Goal: Task Accomplishment & Management: Manage account settings

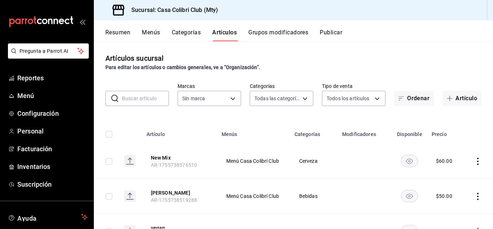
type input "d9c7a848-6a39-49e9-a245-e7d19dcca844,bf07a195-ba52-4a35-bb00-dddd6b084f6a,cd882…"
type input "51376f23-c189-4798-a143-22766f9dfc19"
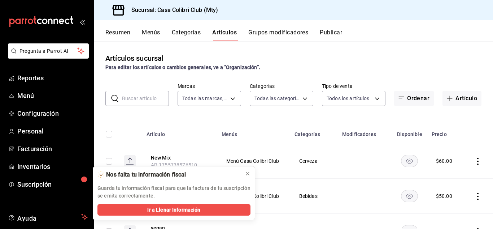
click at [143, 34] on button "Menús" at bounding box center [151, 35] width 18 height 12
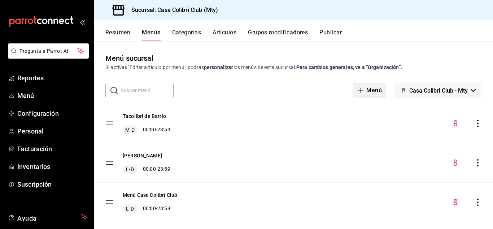
click at [370, 96] on button "Menú" at bounding box center [370, 90] width 33 height 15
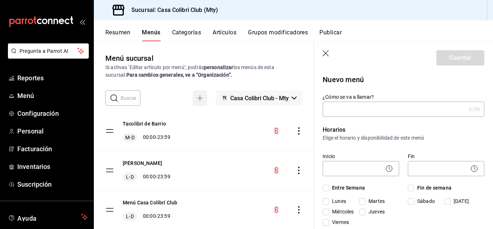
click at [370, 96] on label "¿Cómo se va a llamar?" at bounding box center [404, 96] width 162 height 5
click at [370, 102] on input "¿Cómo se va a llamar?" at bounding box center [394, 109] width 143 height 14
click at [370, 118] on div "Horarios Elige el horario y disponibilidad de este menú Inicio ​ Fin ​ Entre Se…" at bounding box center [399, 191] width 170 height 148
click at [376, 105] on input "¿Cómo se va a llamar?" at bounding box center [394, 109] width 143 height 14
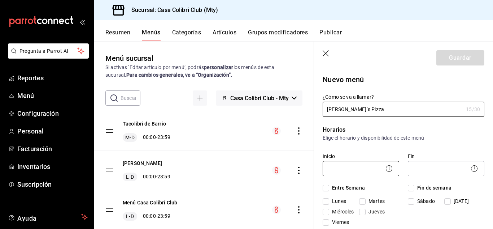
type input "[PERSON_NAME]´s Pizza"
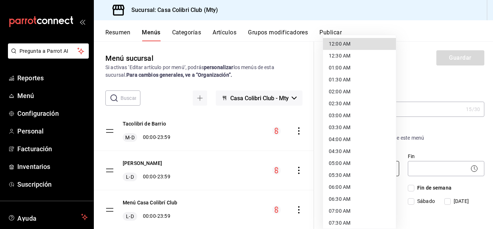
click at [367, 168] on body "Pregunta a Parrot AI Reportes Menú Configuración Personal Facturación Inventari…" at bounding box center [246, 114] width 493 height 229
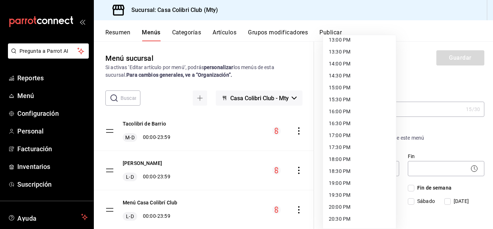
scroll to position [313, 0]
click at [336, 99] on li "15:30 PM" at bounding box center [359, 101] width 73 height 12
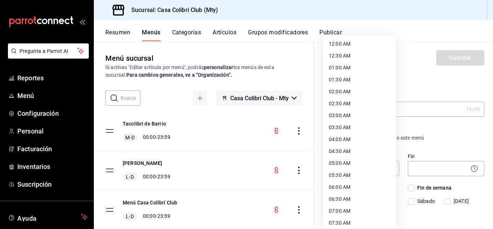
click at [369, 170] on body "Pregunta a Parrot AI Reportes Menú Configuración Personal Facturación Inventari…" at bounding box center [246, 114] width 493 height 229
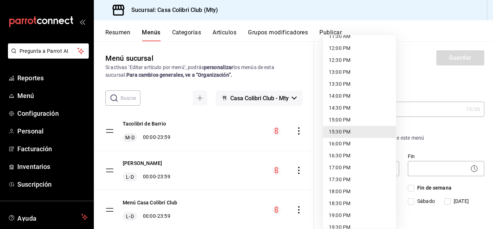
click at [354, 121] on li "15:00 PM" at bounding box center [359, 120] width 73 height 12
type input "15:00"
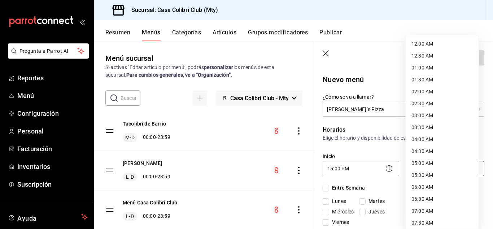
click at [428, 168] on body "Pregunta a Parrot AI Reportes Menú Configuración Personal Facturación Inventari…" at bounding box center [246, 114] width 493 height 229
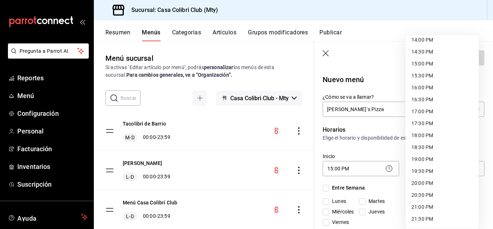
scroll to position [397, 0]
click at [424, 190] on li "23:00 PM" at bounding box center [442, 196] width 73 height 12
type input "23:00"
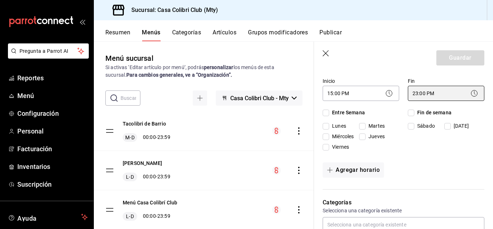
scroll to position [83, 0]
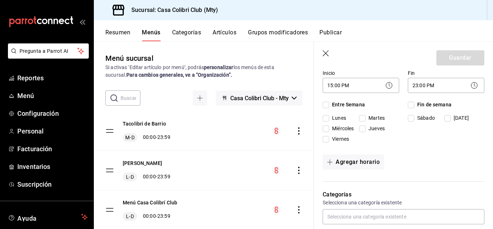
click at [325, 120] on input "Lunes" at bounding box center [326, 118] width 7 height 7
checkbox input "true"
click at [326, 128] on input "Miércoles" at bounding box center [326, 128] width 7 height 7
checkbox input "true"
click at [327, 137] on input "Viernes" at bounding box center [326, 139] width 7 height 7
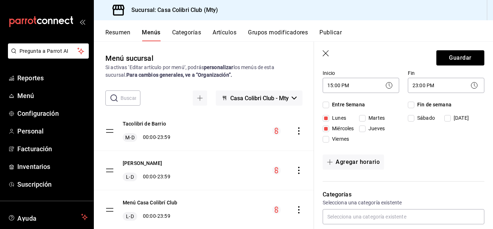
checkbox input "true"
click at [363, 117] on input "Martes" at bounding box center [362, 118] width 7 height 7
checkbox input "true"
click at [364, 128] on input "Jueves" at bounding box center [362, 128] width 7 height 7
checkbox input "true"
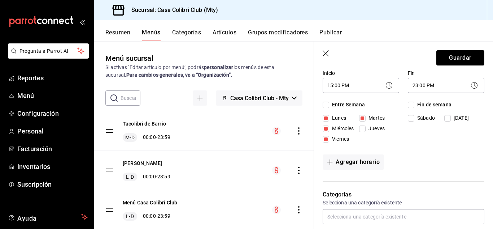
checkbox input "true"
click at [410, 117] on input "Sábado" at bounding box center [411, 118] width 7 height 7
checkbox input "true"
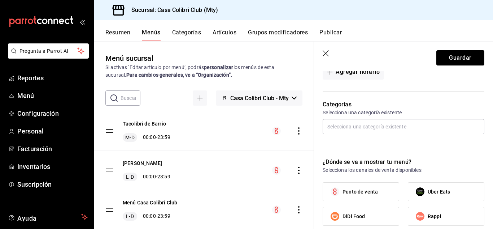
scroll to position [177, 0]
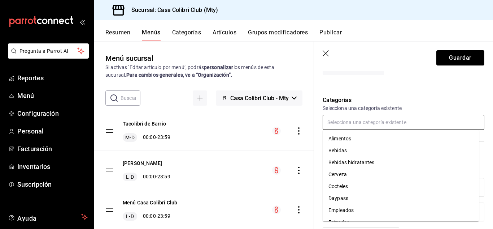
click at [418, 128] on input "text" at bounding box center [404, 122] width 162 height 15
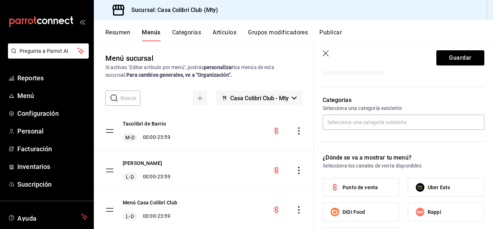
click at [480, 106] on div "Nuevo menú ¿Cómo se va a llamar? [PERSON_NAME]´s Pizza 15 /30 ¿Cómo se va a lla…" at bounding box center [403, 198] width 179 height 609
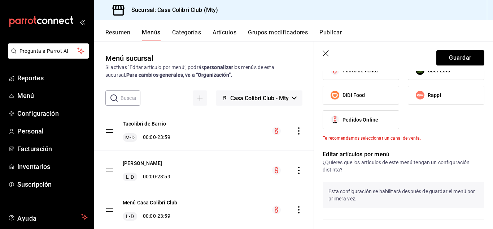
scroll to position [259, 0]
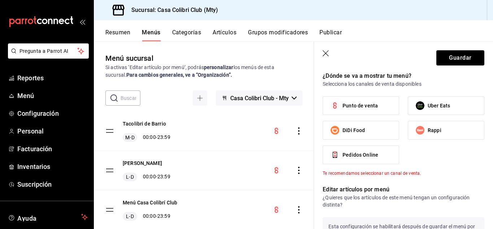
click at [343, 109] on input "Punto de venta" at bounding box center [335, 105] width 15 height 15
checkbox input "true"
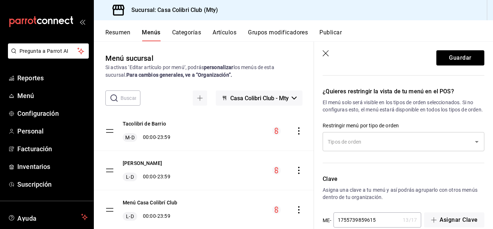
scroll to position [436, 0]
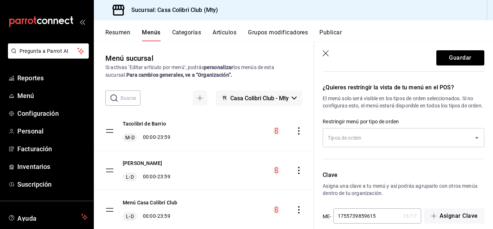
click at [448, 144] on input "text" at bounding box center [398, 137] width 144 height 13
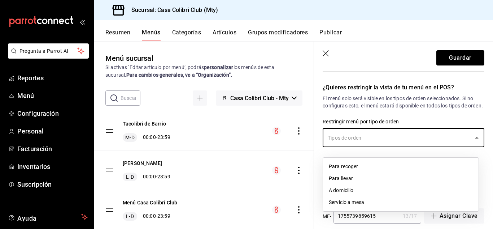
click at [370, 198] on li "Servicio a mesa" at bounding box center [401, 202] width 156 height 12
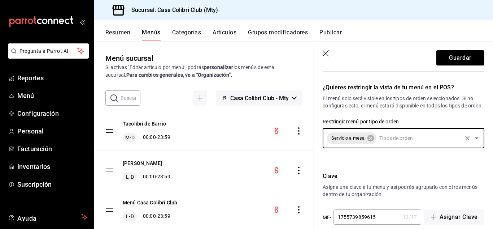
click at [474, 142] on icon "Open" at bounding box center [477, 138] width 9 height 9
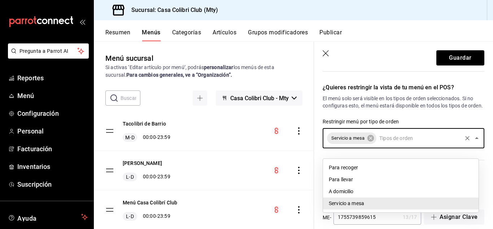
click at [355, 182] on li "Para llevar" at bounding box center [401, 179] width 156 height 12
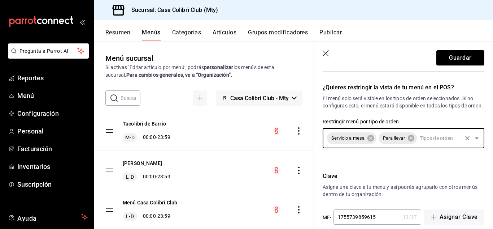
scroll to position [454, 0]
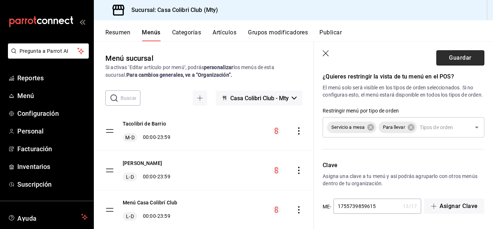
click at [459, 56] on button "Guardar" at bounding box center [461, 57] width 48 height 15
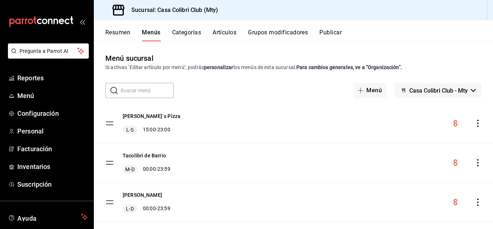
click at [477, 126] on div "[PERSON_NAME]´s Pizza L-S 15:00 - 23:00" at bounding box center [293, 123] width 399 height 39
click at [475, 126] on icon "actions" at bounding box center [478, 123] width 7 height 7
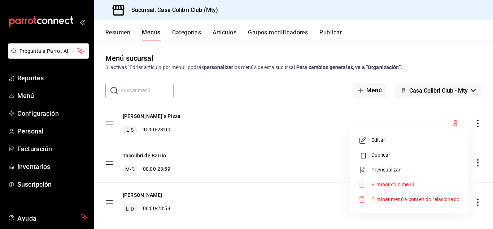
click at [432, 142] on span "Editar" at bounding box center [416, 140] width 88 height 8
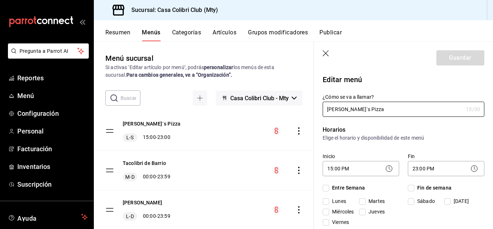
checkbox input "true"
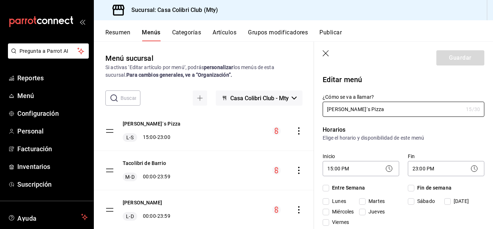
checkbox input "true"
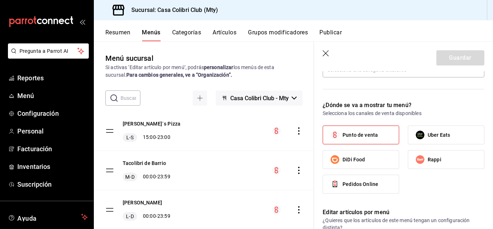
scroll to position [192, 0]
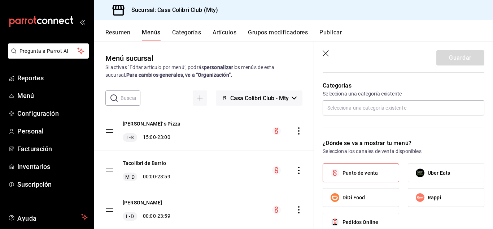
click at [325, 54] on icon "button" at bounding box center [326, 53] width 7 height 7
checkbox input "false"
type input "1755739983237"
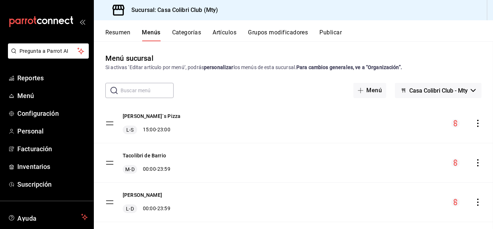
checkbox input "false"
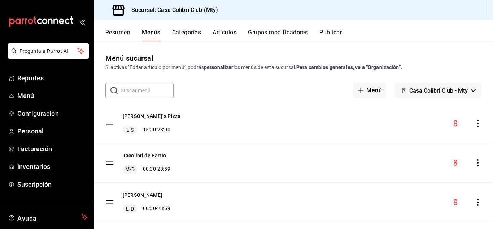
checkbox input "false"
click at [229, 29] on button "Artículos" at bounding box center [225, 35] width 24 height 12
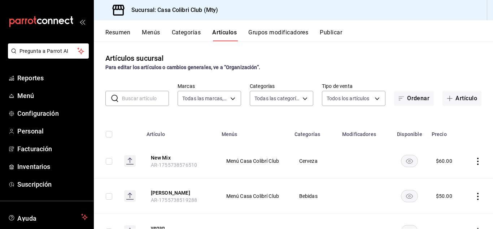
type input "51376f23-c189-4798-a143-22766f9dfc19"
type input "d9c7a848-6a39-49e9-a245-e7d19dcca844,bf07a195-ba52-4a35-bb00-dddd6b084f6a,cd882…"
click at [449, 94] on button "Artículo" at bounding box center [462, 98] width 39 height 15
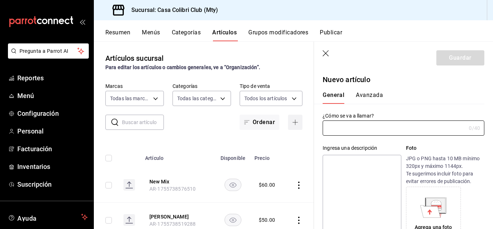
type input "AR-1755739996049"
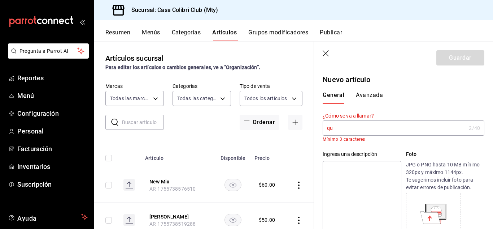
type input "q"
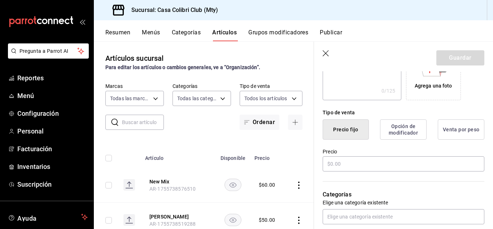
scroll to position [143, 0]
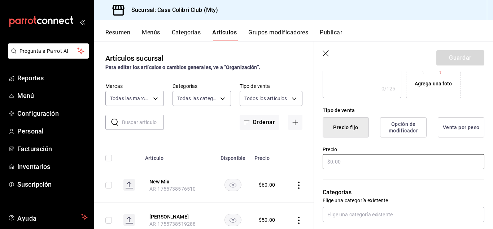
type input "Queso"
click at [367, 160] on input "text" at bounding box center [404, 161] width 162 height 15
type input "$160.00"
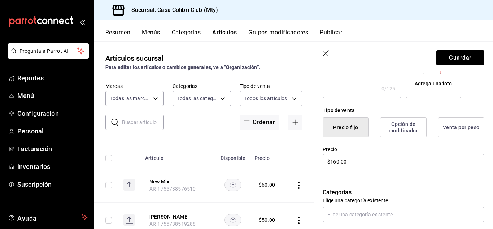
click at [404, 135] on button "Opción de modificador" at bounding box center [403, 127] width 47 height 20
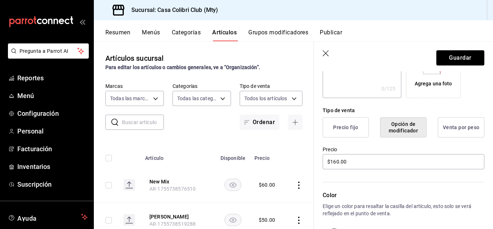
drag, startPoint x: 488, startPoint y: 107, endPoint x: 491, endPoint y: 108, distance: 3.6
click at [491, 108] on section "Guardar Nuevo artículo General Avanzada ¿Cómo se va a llamar? Queso 5 /40 ¿Cómo…" at bounding box center [403, 135] width 179 height 187
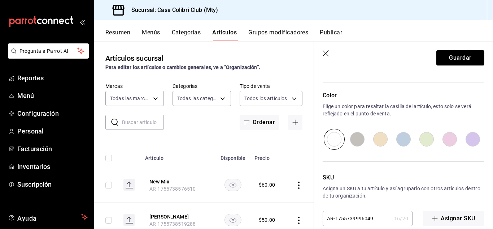
scroll to position [255, 0]
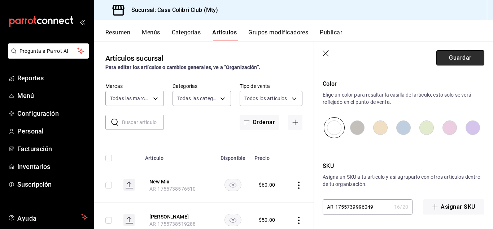
click at [457, 61] on button "Guardar" at bounding box center [461, 57] width 48 height 15
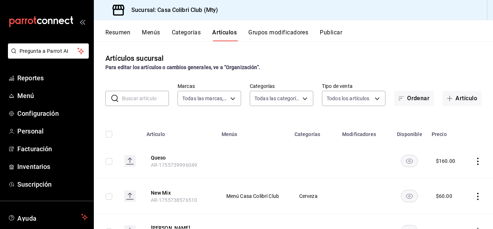
click at [475, 163] on icon "actions" at bounding box center [478, 160] width 7 height 7
click at [454, 176] on span "Editar" at bounding box center [451, 178] width 19 height 8
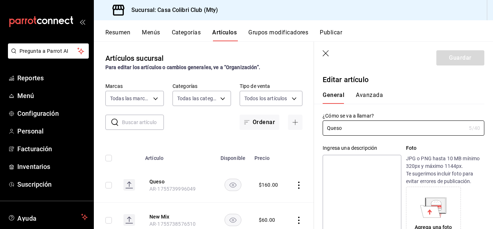
type input "$160.00"
click at [328, 126] on input "Queso" at bounding box center [394, 128] width 143 height 14
type input "Pizza de Queso"
click at [463, 59] on button "Guardar" at bounding box center [461, 57] width 48 height 15
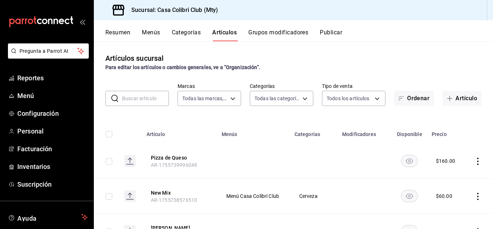
click at [472, 165] on td at bounding box center [479, 160] width 28 height 35
click at [475, 161] on icon "actions" at bounding box center [478, 160] width 7 height 7
click at [440, 194] on div at bounding box center [435, 192] width 13 height 9
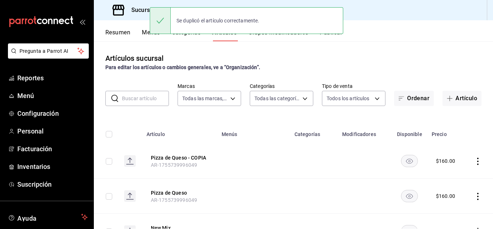
click at [475, 160] on icon "actions" at bounding box center [478, 160] width 7 height 7
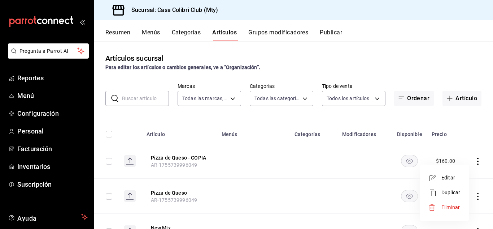
click at [453, 177] on span "Editar" at bounding box center [451, 178] width 19 height 8
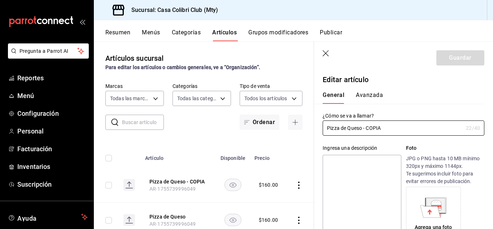
type input "$160.00"
drag, startPoint x: 396, startPoint y: 133, endPoint x: 349, endPoint y: 129, distance: 46.8
click at [349, 129] on input "Pizza de Queso - COPIA" at bounding box center [393, 128] width 141 height 14
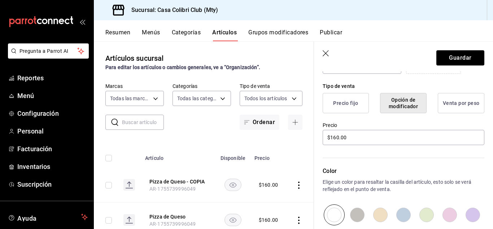
scroll to position [178, 0]
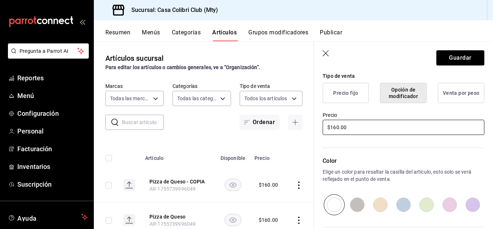
type input "Pizza de ajo y jitomate"
click at [406, 131] on input "$160.00" at bounding box center [404, 127] width 162 height 15
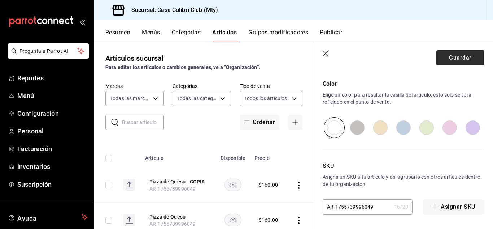
type input "$190.00"
click at [459, 62] on button "Guardar" at bounding box center [461, 57] width 48 height 15
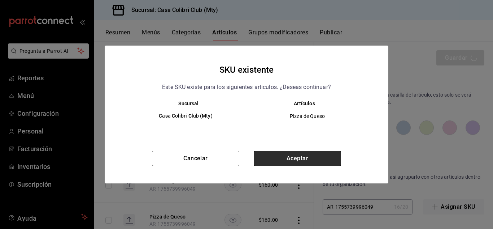
click at [297, 162] on button "Aceptar" at bounding box center [297, 158] width 87 height 15
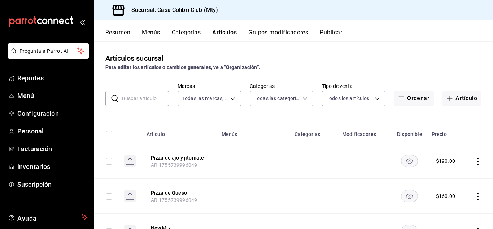
click at [475, 159] on icon "actions" at bounding box center [478, 160] width 7 height 7
click at [446, 180] on span "Editar" at bounding box center [451, 178] width 19 height 8
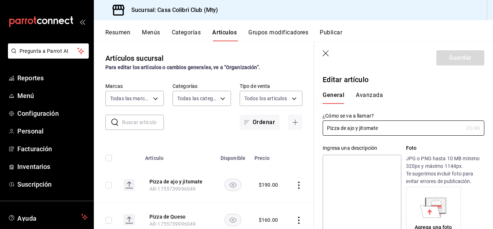
type input "$190.00"
drag, startPoint x: 343, startPoint y: 128, endPoint x: 400, endPoint y: 126, distance: 57.1
click at [400, 126] on input "Pizza de ajo y jitomate" at bounding box center [393, 128] width 141 height 14
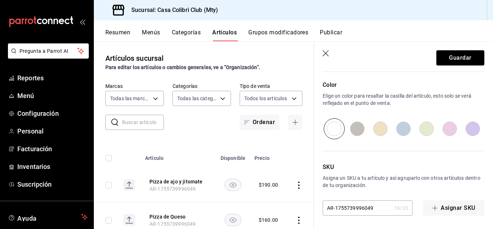
scroll to position [255, 0]
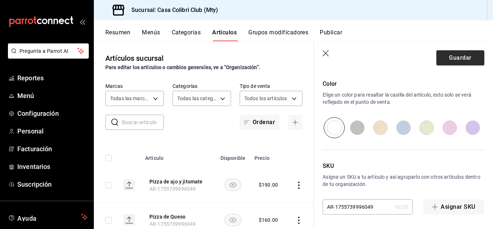
type input "Pizza Super Pepperoni"
click at [462, 57] on button "Guardar" at bounding box center [461, 57] width 48 height 15
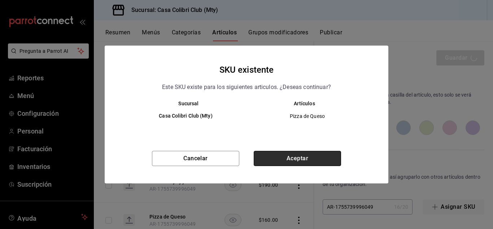
click at [309, 159] on button "Aceptar" at bounding box center [297, 158] width 87 height 15
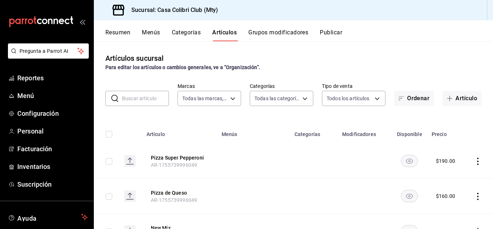
click at [475, 159] on icon "actions" at bounding box center [478, 160] width 7 height 7
drag, startPoint x: 492, startPoint y: 59, endPoint x: 482, endPoint y: 99, distance: 42.0
click at [482, 99] on div at bounding box center [246, 114] width 493 height 229
click at [475, 164] on icon "actions" at bounding box center [478, 160] width 7 height 7
click at [447, 195] on span "Duplicar" at bounding box center [451, 193] width 19 height 8
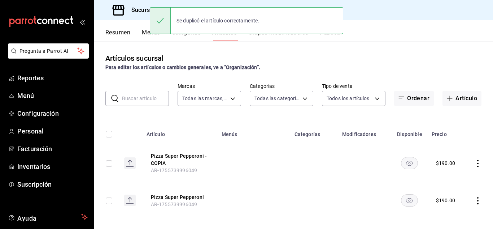
click at [475, 162] on icon "actions" at bounding box center [478, 163] width 7 height 7
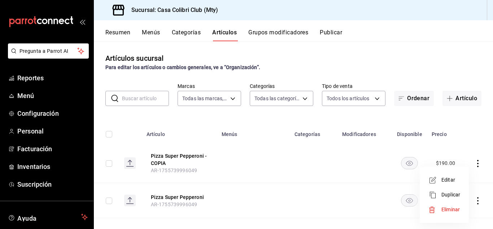
click at [439, 178] on div at bounding box center [435, 180] width 13 height 9
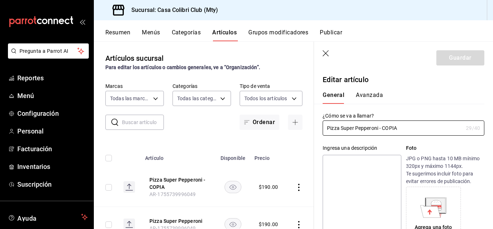
type input "$190.00"
drag, startPoint x: 343, startPoint y: 125, endPoint x: 411, endPoint y: 134, distance: 68.9
click at [411, 134] on input "Pizza Super Pepperoni - COPIA" at bounding box center [393, 128] width 141 height 14
click at [357, 128] on input "Pizza [PERSON_NAME] jitomate" at bounding box center [393, 128] width 141 height 14
type input "Pizza de ajo y jitomate"
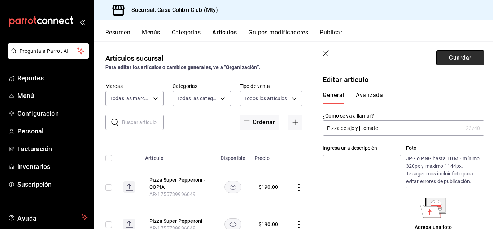
click at [441, 55] on button "Guardar" at bounding box center [461, 57] width 48 height 15
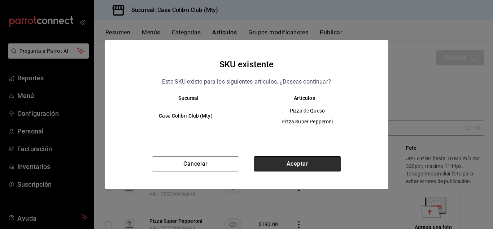
click at [324, 168] on button "Aceptar" at bounding box center [297, 163] width 87 height 15
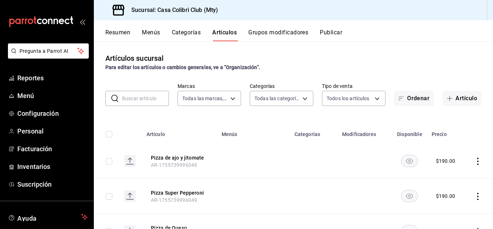
click at [478, 161] on icon "actions" at bounding box center [478, 160] width 1 height 7
click at [437, 190] on icon at bounding box center [433, 192] width 9 height 9
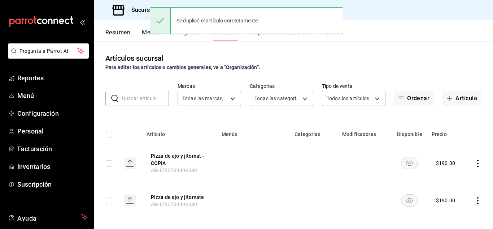
click at [473, 159] on td at bounding box center [479, 162] width 28 height 39
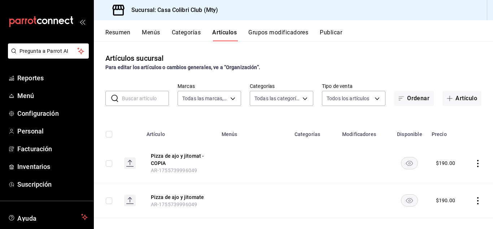
click at [475, 165] on icon "actions" at bounding box center [478, 163] width 7 height 7
click at [431, 183] on icon at bounding box center [433, 180] width 9 height 9
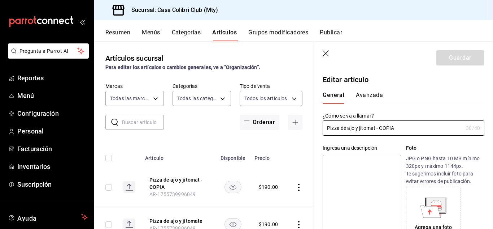
type input "$190.00"
drag, startPoint x: 343, startPoint y: 126, endPoint x: 412, endPoint y: 128, distance: 69.0
click at [412, 128] on input "Pizza de ajo y jitomat - COPIA" at bounding box center [393, 128] width 141 height 14
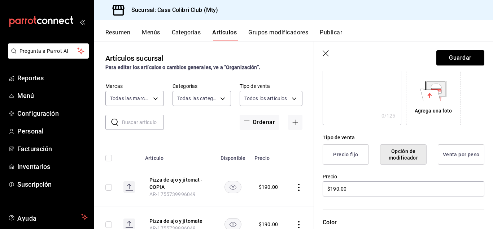
scroll to position [188, 0]
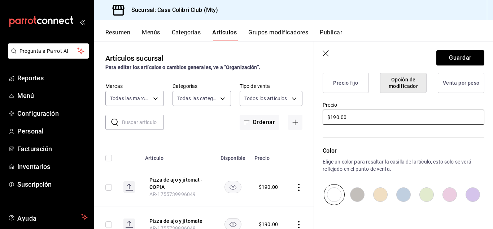
type input "Pizza Hawaiana"
click at [335, 116] on input "$190.00" at bounding box center [404, 116] width 162 height 15
type input "$180.00"
click at [445, 57] on button "Guardar" at bounding box center [461, 57] width 48 height 15
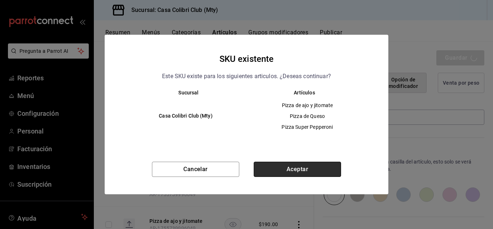
click at [308, 168] on button "Aceptar" at bounding box center [297, 168] width 87 height 15
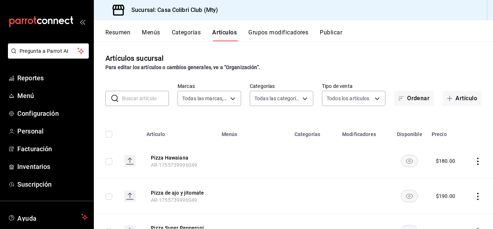
click at [469, 165] on td at bounding box center [479, 160] width 28 height 35
click at [475, 197] on icon "actions" at bounding box center [478, 196] width 7 height 7
click at [471, 163] on div at bounding box center [246, 114] width 493 height 229
click at [475, 159] on icon "actions" at bounding box center [478, 160] width 7 height 7
click at [449, 195] on span "Duplicar" at bounding box center [451, 193] width 19 height 8
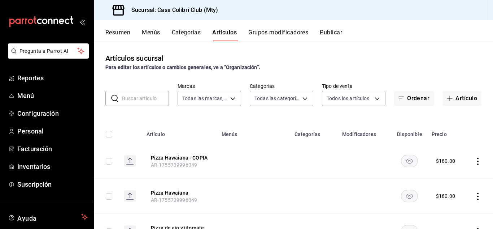
click at [475, 163] on icon "actions" at bounding box center [478, 160] width 7 height 7
click at [441, 172] on li "Editar" at bounding box center [444, 177] width 43 height 15
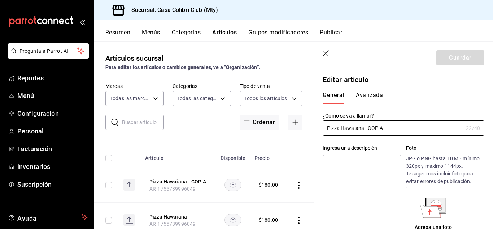
type input "$180.00"
drag, startPoint x: 343, startPoint y: 128, endPoint x: 440, endPoint y: 125, distance: 97.6
click at [440, 125] on input "Pizza Hawaiana - COPIA" at bounding box center [393, 128] width 141 height 14
type input "Pizza Suprema"
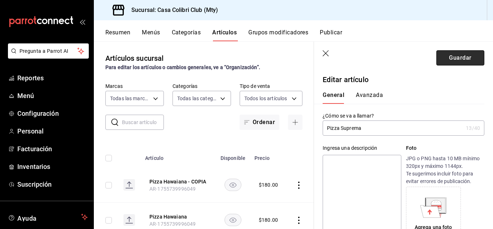
click at [461, 56] on button "Guardar" at bounding box center [461, 57] width 48 height 15
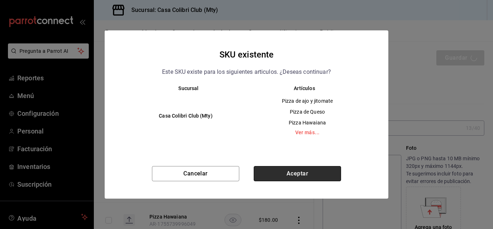
click at [303, 172] on button "Aceptar" at bounding box center [297, 173] width 87 height 15
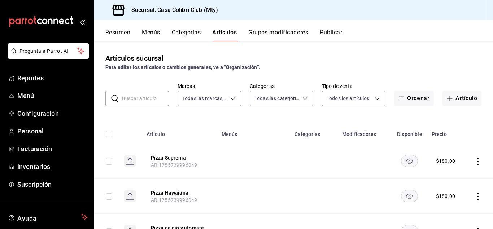
click at [189, 33] on button "Categorías" at bounding box center [186, 35] width 29 height 12
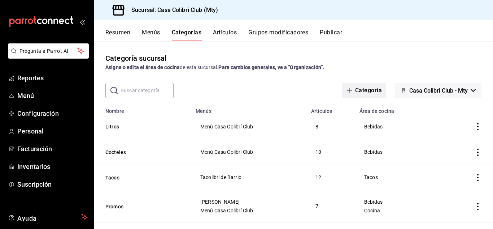
click at [347, 90] on icon "button" at bounding box center [350, 90] width 6 height 6
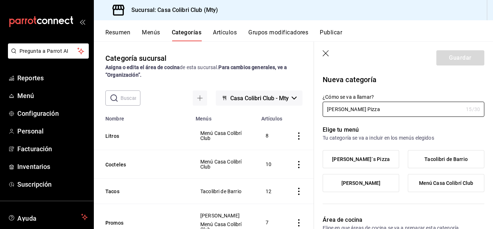
type input "[PERSON_NAME] Pizza"
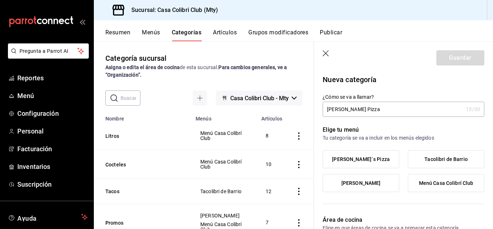
click at [368, 157] on span "[PERSON_NAME]´s Pizza" at bounding box center [361, 159] width 58 height 6
click at [0, 0] on input "[PERSON_NAME]´s Pizza" at bounding box center [0, 0] width 0 height 0
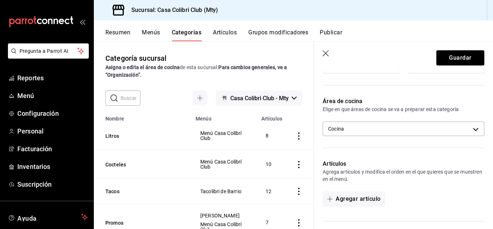
scroll to position [166, 0]
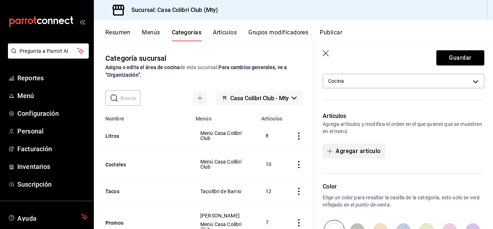
click at [353, 156] on button "Agregar artículo" at bounding box center [354, 150] width 62 height 15
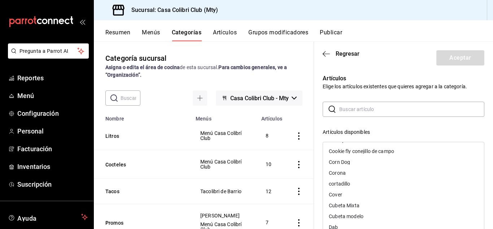
scroll to position [995, 0]
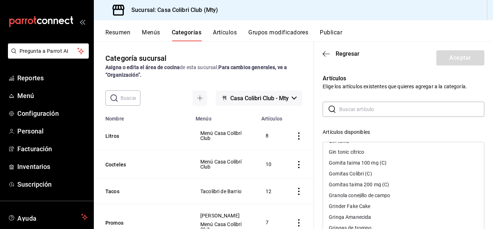
click at [422, 110] on input "text" at bounding box center [412, 109] width 145 height 14
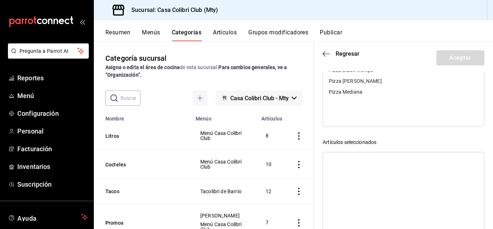
scroll to position [145, 0]
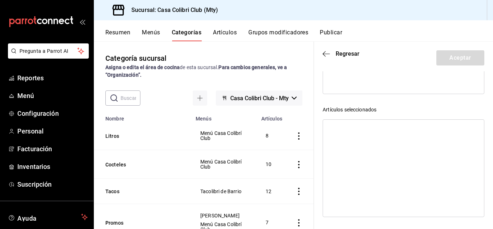
click at [411, 182] on div at bounding box center [404, 168] width 162 height 98
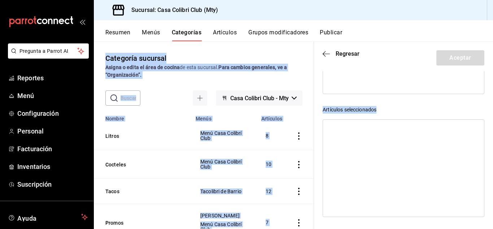
drag, startPoint x: 411, startPoint y: 182, endPoint x: 324, endPoint y: 3, distance: 198.9
click at [324, 3] on div "Sucursal: Casa Colibri Club (Mty) Resumen Menús Categorías Artículos Grupos mod…" at bounding box center [293, 114] width 399 height 229
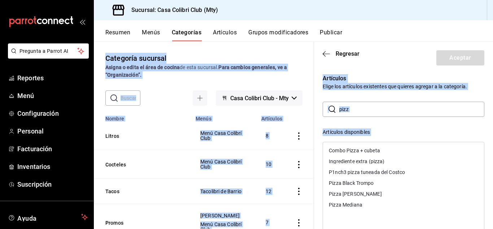
click at [389, 116] on input "pizz" at bounding box center [412, 109] width 145 height 14
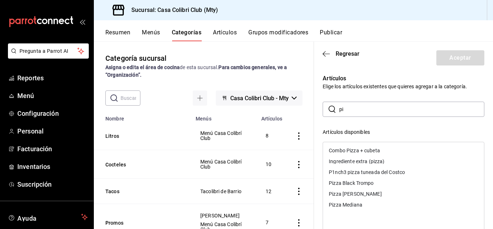
type input "p"
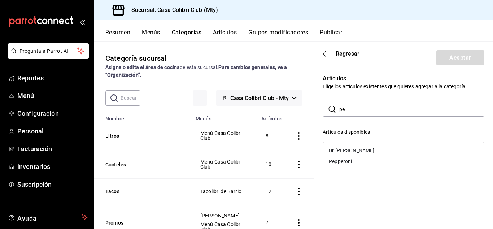
type input "p"
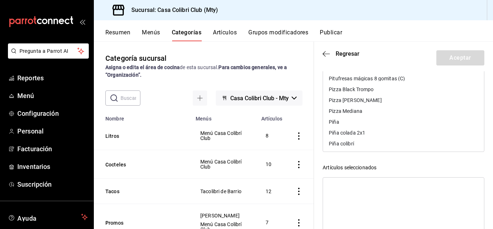
scroll to position [1754, 0]
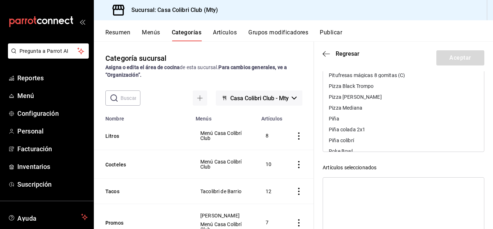
click at [404, 88] on div "Pizza Black Trompo" at bounding box center [403, 86] width 161 height 11
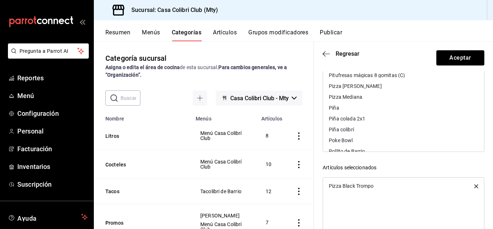
click at [404, 88] on div "Pizza [PERSON_NAME]" at bounding box center [403, 86] width 161 height 11
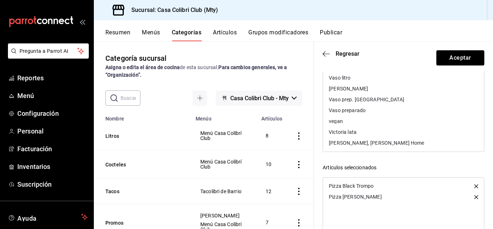
scroll to position [2317, 0]
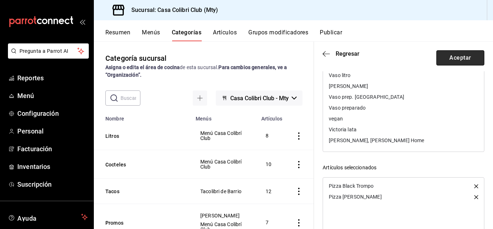
click at [441, 52] on button "Aceptar" at bounding box center [461, 57] width 48 height 15
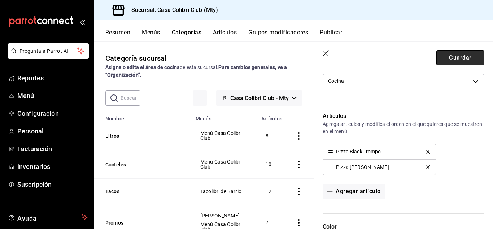
click at [437, 60] on button "Guardar" at bounding box center [461, 57] width 48 height 15
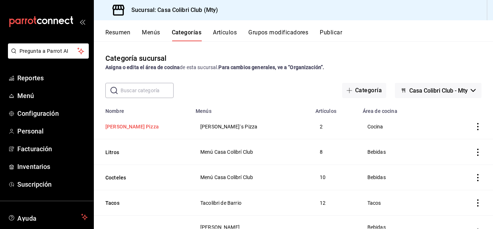
click at [127, 128] on button "[PERSON_NAME] Pizza" at bounding box center [141, 126] width 72 height 7
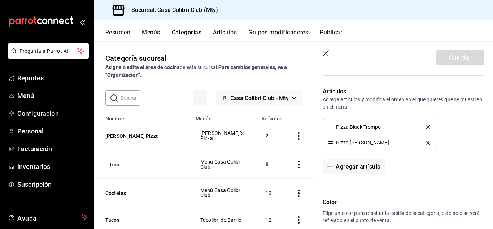
scroll to position [197, 0]
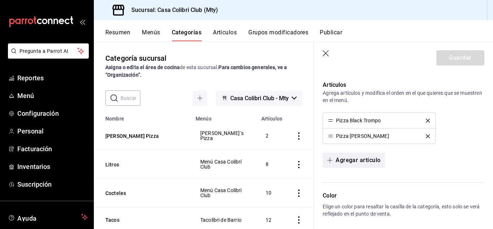
click at [356, 158] on button "Agregar artículo" at bounding box center [354, 159] width 62 height 15
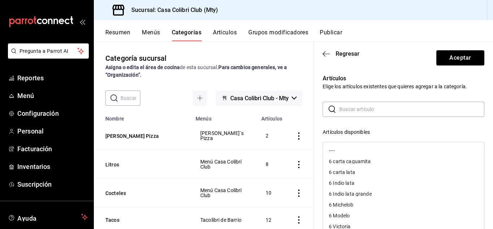
click at [373, 104] on input "text" at bounding box center [412, 109] width 145 height 14
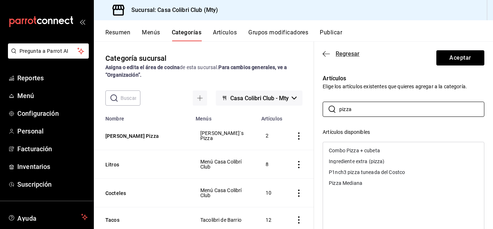
type input "pizza"
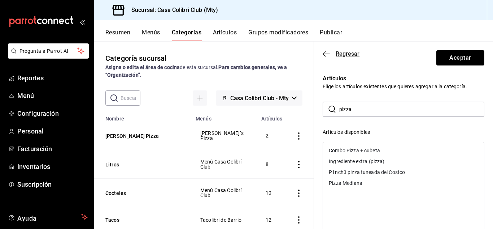
click at [326, 55] on icon "button" at bounding box center [326, 54] width 7 height 7
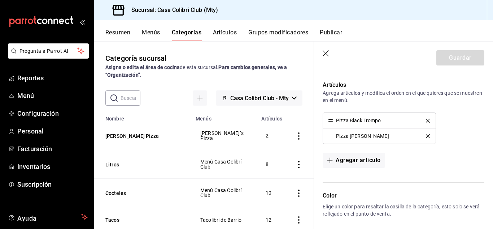
drag, startPoint x: 322, startPoint y: 49, endPoint x: 326, endPoint y: 51, distance: 4.7
click at [326, 51] on header "Guardar" at bounding box center [403, 57] width 179 height 30
click at [326, 51] on icon "button" at bounding box center [326, 53] width 7 height 7
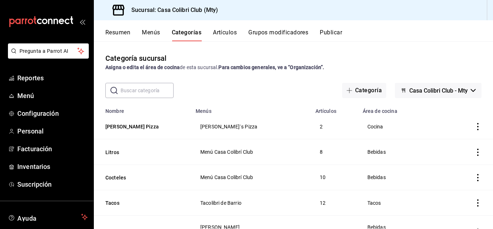
click at [233, 25] on div "Resumen Menús Categorías Artículos Grupos modificadores Publicar" at bounding box center [293, 30] width 399 height 21
click at [229, 29] on div "Resumen Menús Categorías Artículos Grupos modificadores Publicar" at bounding box center [293, 30] width 399 height 21
click at [226, 32] on button "Artículos" at bounding box center [225, 35] width 24 height 12
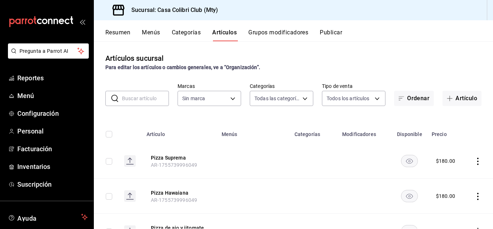
type input "d2d07fdc-f57e-4f39-9d68-6a3f90ad8a6e,d9c7a848-6a39-49e9-a245-e7d19dcca844,bf07a…"
type input "51376f23-c189-4798-a143-22766f9dfc19"
click at [475, 160] on icon "actions" at bounding box center [478, 160] width 7 height 7
click at [152, 160] on div at bounding box center [246, 114] width 493 height 229
click at [126, 162] on rect at bounding box center [130, 161] width 12 height 12
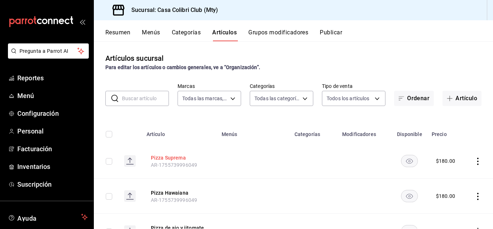
click at [172, 157] on button "Pizza Suprema" at bounding box center [180, 157] width 58 height 7
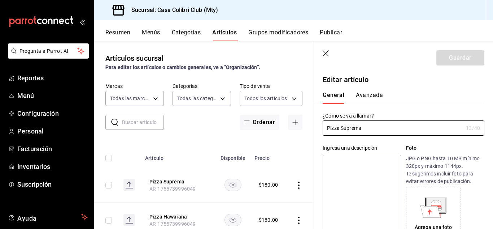
type input "$180.00"
click at [328, 55] on icon "button" at bounding box center [326, 53] width 6 height 6
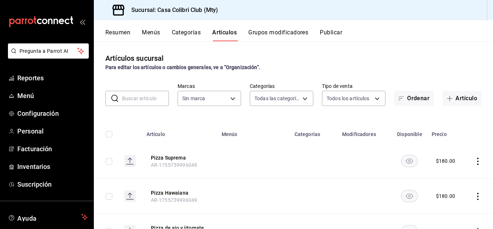
type input "d2d07fdc-f57e-4f39-9d68-6a3f90ad8a6e,d9c7a848-6a39-49e9-a245-e7d19dcca844,bf07a…"
type input "51376f23-c189-4798-a143-22766f9dfc19"
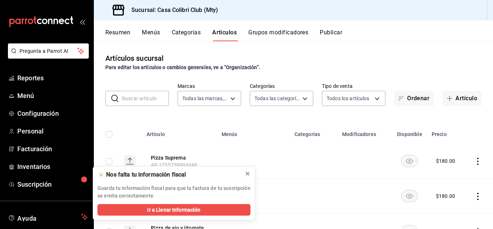
click at [246, 174] on icon at bounding box center [248, 173] width 6 height 6
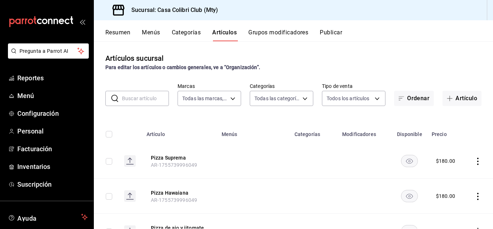
click at [475, 161] on icon "actions" at bounding box center [478, 160] width 7 height 7
click at [454, 172] on li "Editar" at bounding box center [444, 177] width 43 height 15
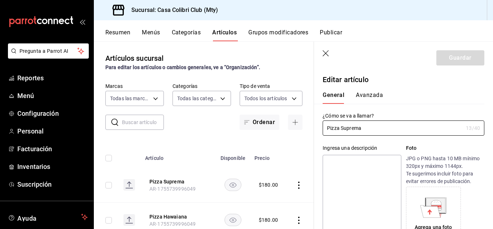
type input "$180.00"
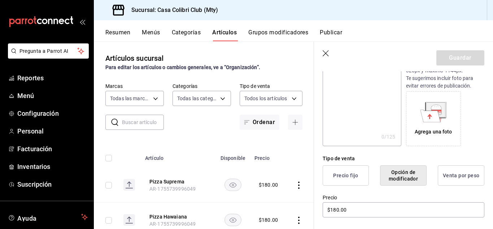
scroll to position [157, 0]
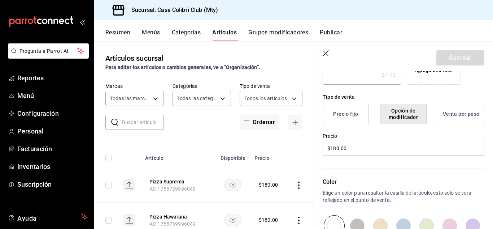
click at [346, 112] on button "Precio fijo" at bounding box center [346, 114] width 46 height 20
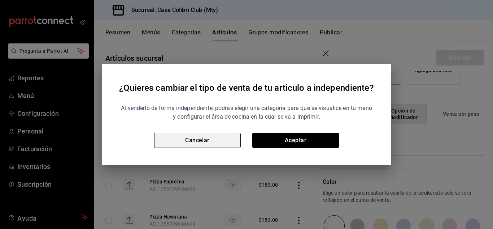
click at [220, 137] on button "Cancelar" at bounding box center [197, 140] width 87 height 15
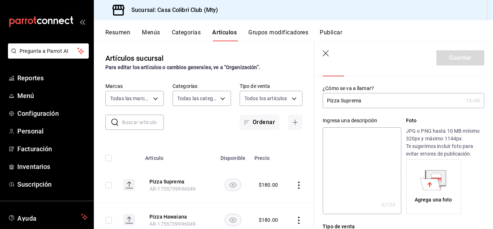
scroll to position [0, 0]
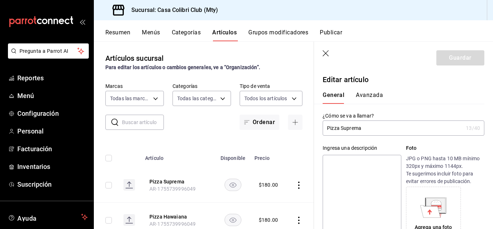
click at [365, 102] on button "Avanzada" at bounding box center [369, 97] width 27 height 12
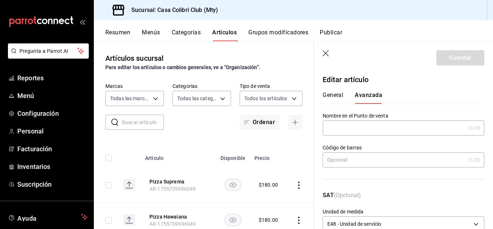
click at [327, 58] on header "Guardar" at bounding box center [403, 57] width 179 height 30
click at [326, 57] on icon "button" at bounding box center [326, 53] width 7 height 7
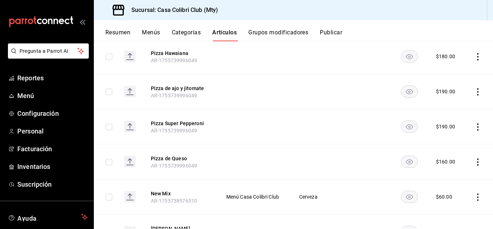
scroll to position [151, 0]
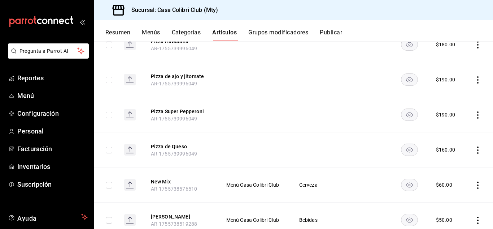
click at [475, 151] on icon "actions" at bounding box center [478, 149] width 7 height 7
click at [460, 167] on span "Editar" at bounding box center [451, 167] width 19 height 8
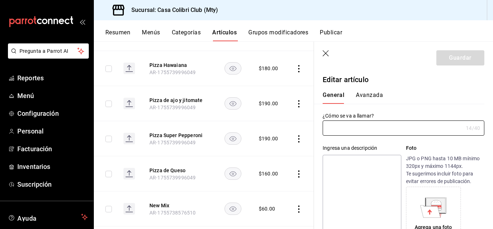
type input "Pizza de Queso"
type input "AR-1755739996049"
type input "$160.00"
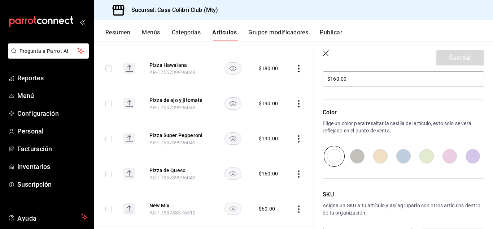
scroll to position [255, 0]
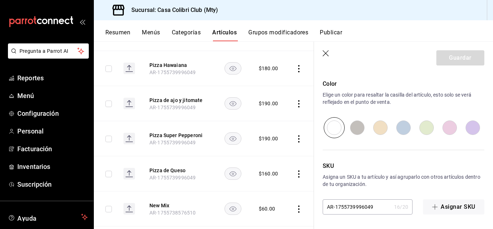
click at [326, 53] on icon "button" at bounding box center [326, 53] width 6 height 6
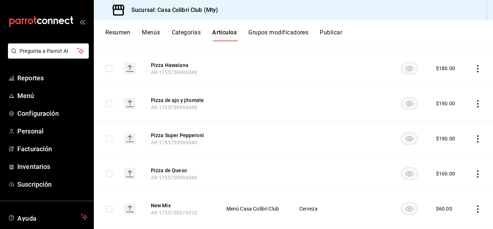
click at [281, 30] on button "Grupos modificadores" at bounding box center [279, 35] width 60 height 12
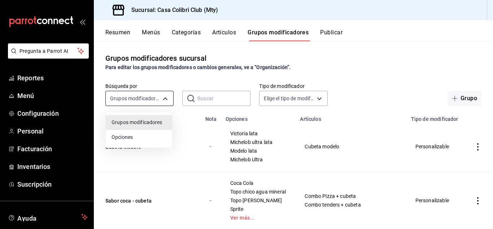
click at [167, 97] on body "Pregunta a Parrot AI Reportes Menú Configuración Personal Facturación Inventari…" at bounding box center [246, 114] width 493 height 229
click at [209, 96] on div at bounding box center [246, 114] width 493 height 229
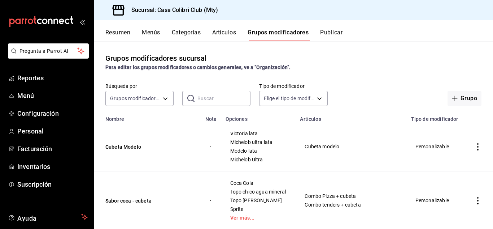
click at [209, 96] on input "text" at bounding box center [224, 98] width 53 height 14
type input "pizza"
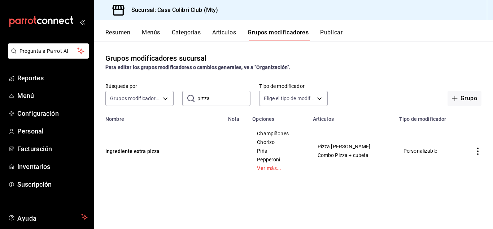
click at [477, 152] on icon "actions" at bounding box center [478, 150] width 7 height 7
click at [463, 167] on span "Editar" at bounding box center [456, 168] width 19 height 8
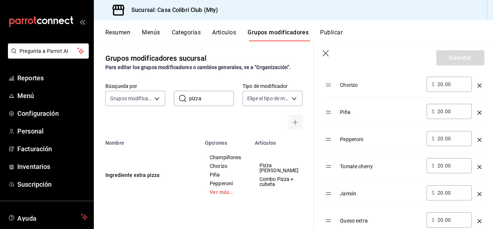
scroll to position [279, 0]
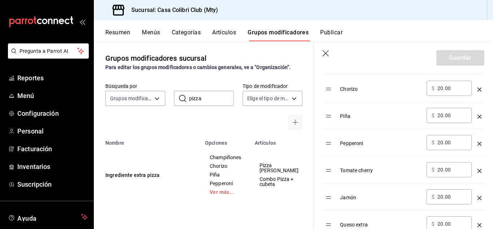
click at [326, 50] on header "Guardar" at bounding box center [403, 57] width 179 height 30
click at [322, 53] on header "Guardar" at bounding box center [403, 57] width 179 height 30
click at [325, 53] on icon "button" at bounding box center [326, 53] width 7 height 7
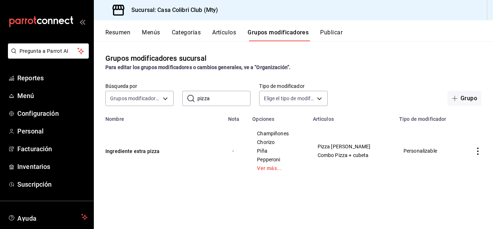
click at [194, 31] on button "Categorías" at bounding box center [186, 35] width 29 height 12
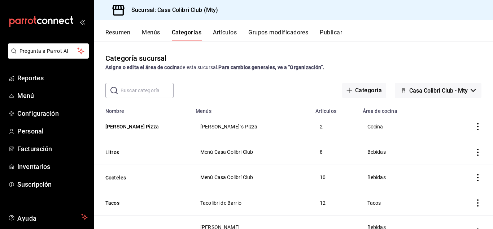
click at [125, 36] on button "Resumen" at bounding box center [117, 35] width 25 height 12
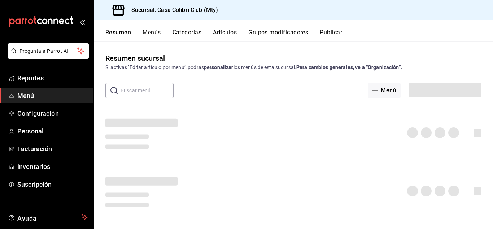
click at [153, 30] on button "Menús" at bounding box center [152, 35] width 18 height 12
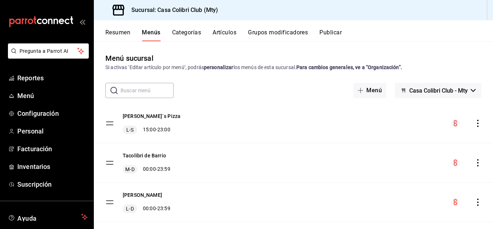
click at [475, 123] on icon "actions" at bounding box center [478, 123] width 7 height 7
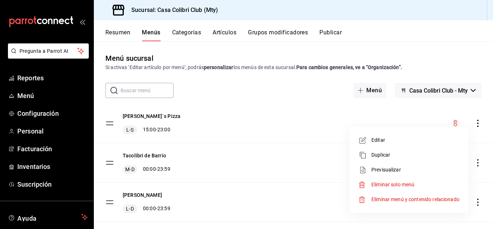
click at [418, 90] on div at bounding box center [246, 114] width 493 height 229
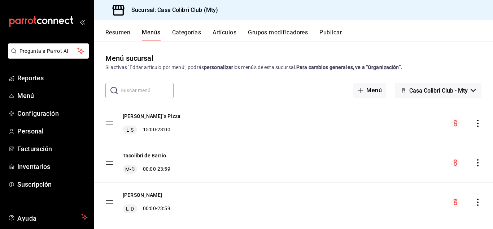
click at [418, 90] on span "Casa Colibri Club - Mty" at bounding box center [439, 90] width 59 height 7
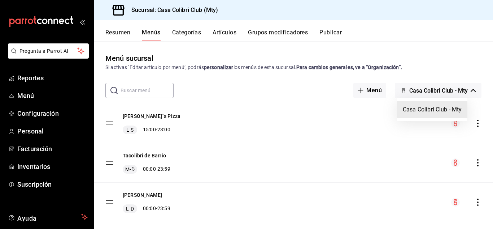
click at [418, 90] on div at bounding box center [246, 114] width 493 height 229
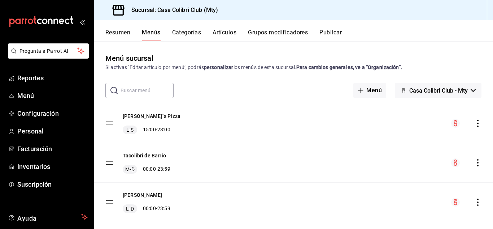
click at [225, 29] on button "Artículos" at bounding box center [225, 35] width 24 height 12
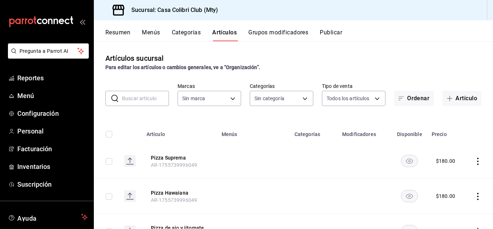
type input "d2d07fdc-f57e-4f39-9d68-6a3f90ad8a6e,d9c7a848-6a39-49e9-a245-e7d19dcca844,bf07a…"
type input "51376f23-c189-4798-a143-22766f9dfc19"
click at [407, 164] on rect "availability-product" at bounding box center [410, 161] width 17 height 12
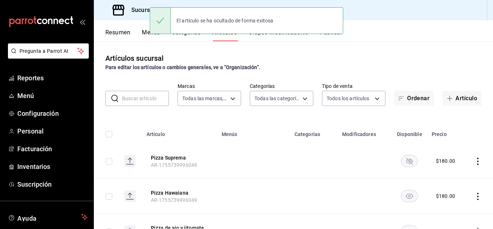
click at [407, 164] on rect "availability-product" at bounding box center [410, 161] width 17 height 12
click at [475, 159] on icon "actions" at bounding box center [478, 160] width 7 height 7
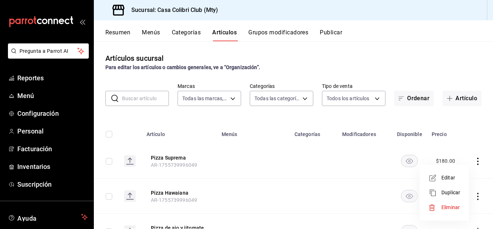
click at [438, 180] on div at bounding box center [435, 177] width 13 height 9
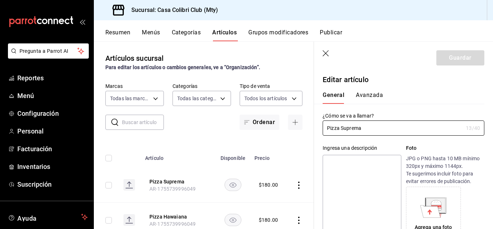
type input "$180.00"
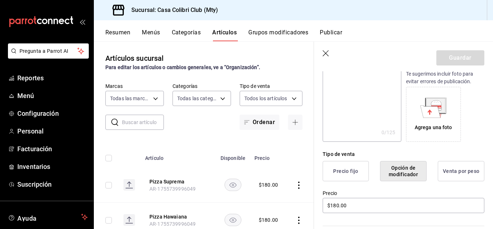
scroll to position [117, 0]
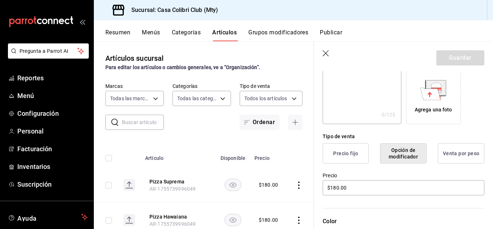
click at [350, 160] on button "Precio fijo" at bounding box center [346, 153] width 46 height 20
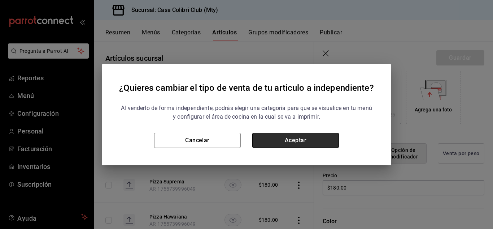
click at [327, 145] on button "Aceptar" at bounding box center [295, 140] width 87 height 15
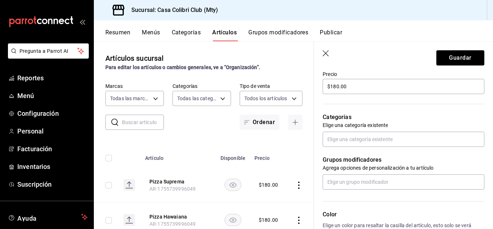
scroll to position [225, 0]
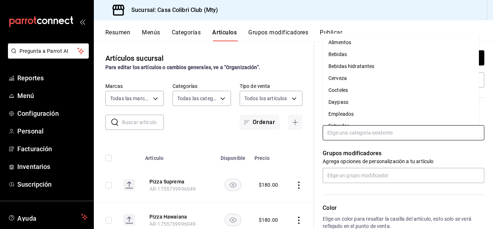
click at [433, 128] on input "text" at bounding box center [404, 132] width 162 height 15
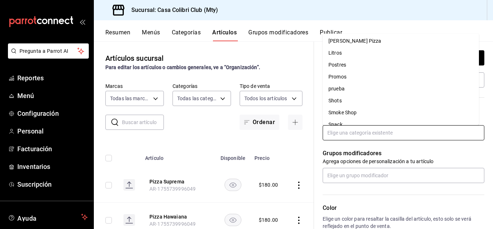
scroll to position [129, 0]
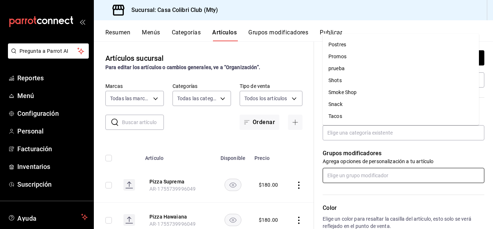
click at [403, 180] on input "text" at bounding box center [404, 175] width 162 height 15
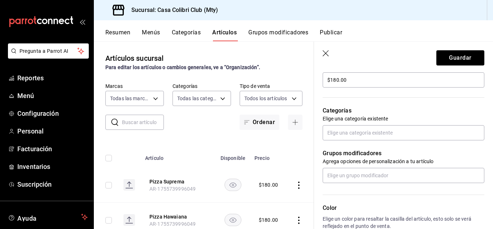
click at [421, 193] on div "Color Elige un color para resaltar la casilla del artículo, esto solo se verá r…" at bounding box center [399, 222] width 170 height 79
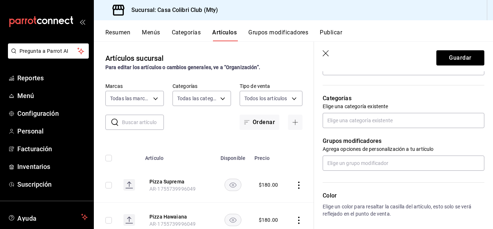
scroll to position [229, 0]
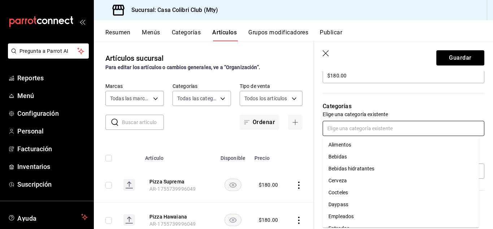
click at [395, 134] on input "text" at bounding box center [404, 128] width 162 height 15
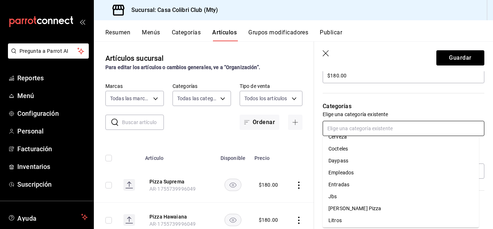
scroll to position [39, 0]
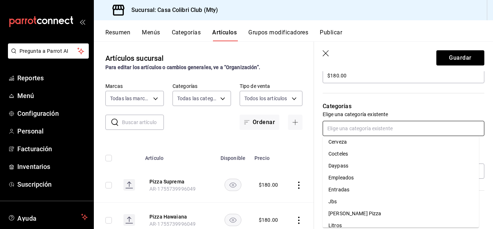
click at [345, 219] on li "[PERSON_NAME] Pizza" at bounding box center [401, 213] width 156 height 12
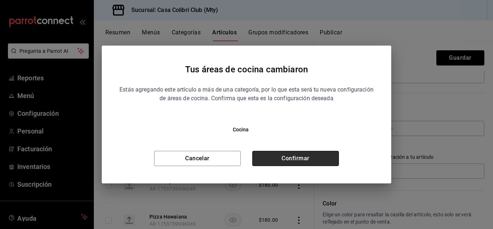
click at [296, 156] on button "Confirmar" at bounding box center [295, 158] width 87 height 15
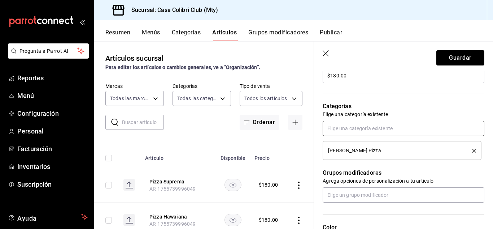
scroll to position [259, 0]
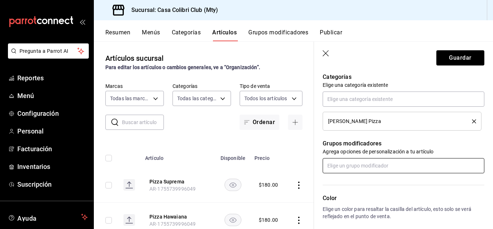
click at [448, 160] on input "text" at bounding box center [404, 165] width 162 height 15
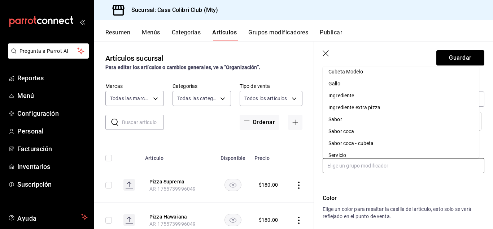
scroll to position [12, 0]
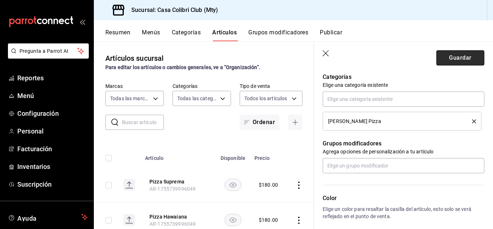
click at [458, 51] on button "Guardar" at bounding box center [461, 57] width 48 height 15
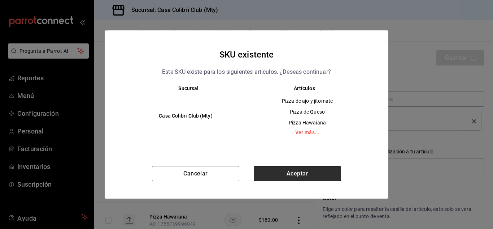
click at [299, 168] on button "Aceptar" at bounding box center [297, 173] width 87 height 15
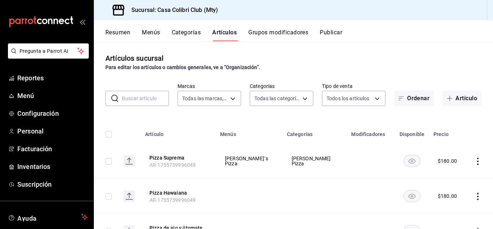
click at [475, 195] on icon "actions" at bounding box center [478, 196] width 7 height 7
click at [458, 186] on li "Editar" at bounding box center [444, 180] width 43 height 15
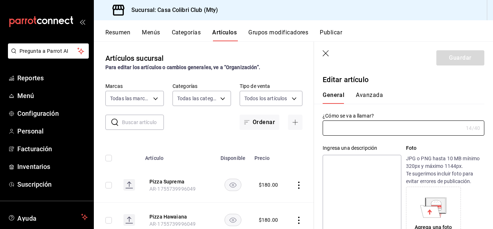
type input "Pizza Hawaiana"
type input "AR-1755739996049"
type input "$180.00"
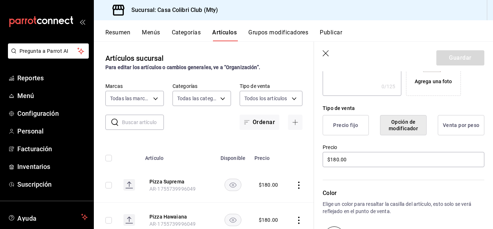
scroll to position [147, 0]
click at [354, 131] on button "Precio fijo" at bounding box center [346, 124] width 46 height 20
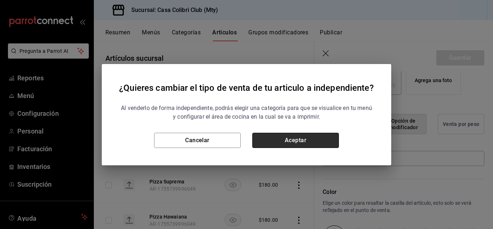
click at [311, 142] on button "Aceptar" at bounding box center [295, 140] width 87 height 15
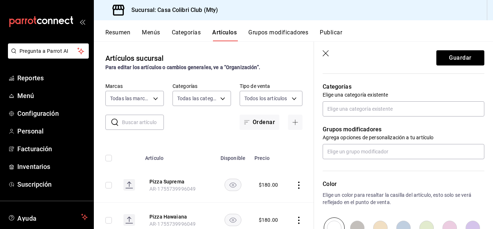
scroll to position [251, 0]
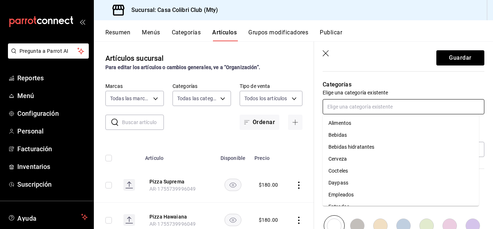
click at [423, 108] on input "text" at bounding box center [404, 106] width 162 height 15
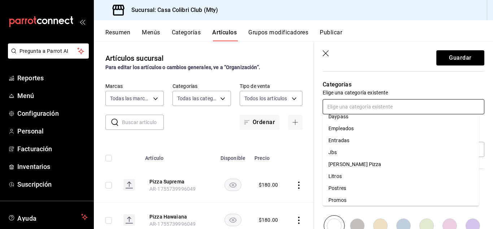
scroll to position [69, 0]
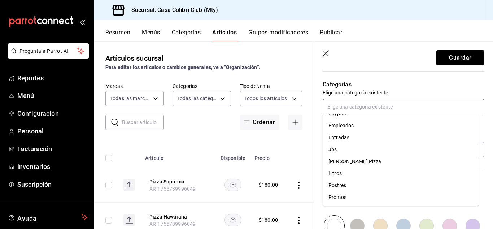
click at [366, 161] on li "[PERSON_NAME] Pizza" at bounding box center [401, 161] width 156 height 12
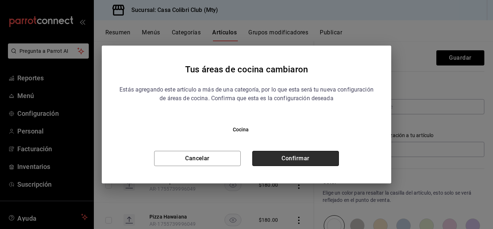
click at [320, 154] on button "Confirmar" at bounding box center [295, 158] width 87 height 15
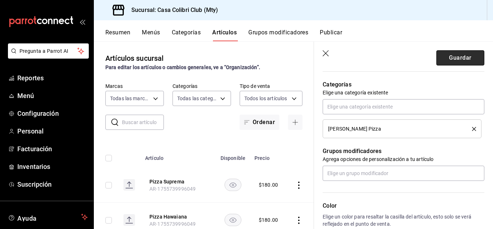
click at [446, 57] on button "Guardar" at bounding box center [461, 57] width 48 height 15
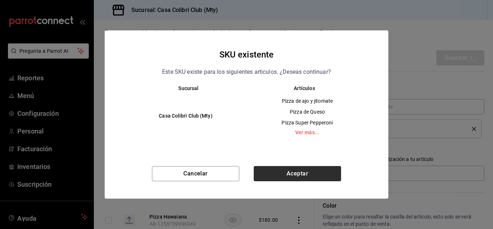
drag, startPoint x: 324, startPoint y: 183, endPoint x: 325, endPoint y: 170, distance: 12.7
click at [325, 170] on div "Cancelar Aceptar" at bounding box center [247, 182] width 284 height 33
click at [325, 170] on button "Aceptar" at bounding box center [297, 173] width 87 height 15
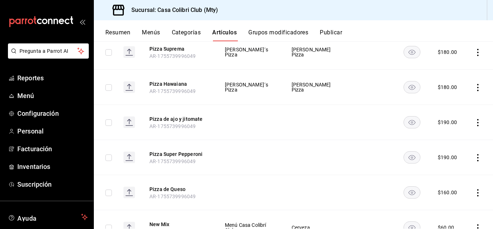
scroll to position [116, 0]
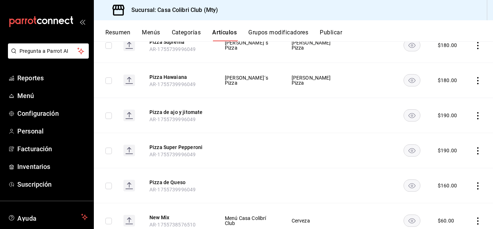
click at [475, 117] on icon "actions" at bounding box center [478, 115] width 7 height 7
click at [455, 131] on span "Editar" at bounding box center [451, 132] width 19 height 8
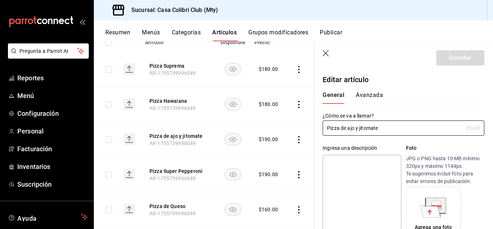
type input "$190.00"
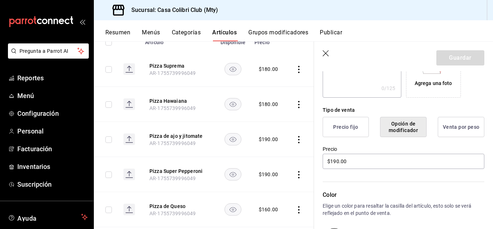
scroll to position [155, 0]
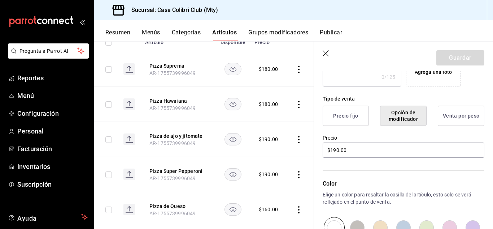
click at [360, 120] on button "Precio fijo" at bounding box center [346, 115] width 46 height 20
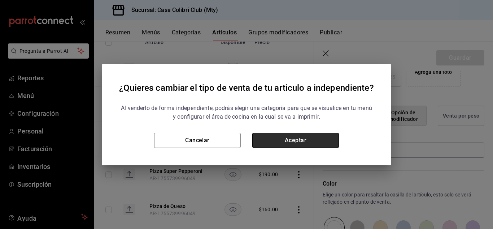
click at [331, 134] on button "Aceptar" at bounding box center [295, 140] width 87 height 15
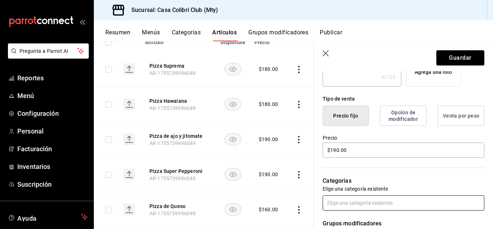
click at [429, 197] on input "text" at bounding box center [404, 202] width 162 height 15
click at [413, 202] on input "text" at bounding box center [404, 202] width 162 height 15
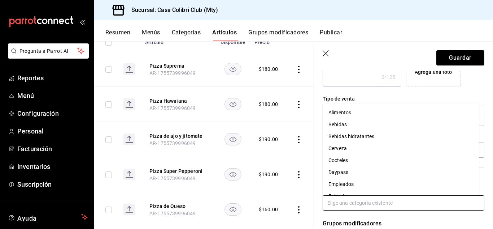
click at [413, 202] on input "text" at bounding box center [404, 202] width 162 height 15
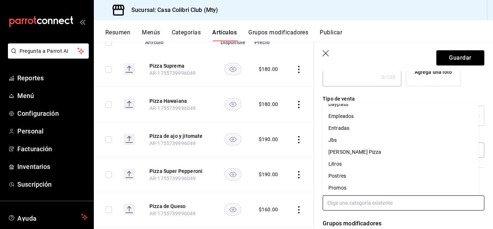
scroll to position [81, 0]
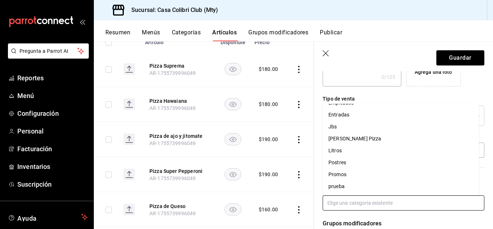
click at [409, 143] on li "[PERSON_NAME] Pizza" at bounding box center [401, 139] width 156 height 12
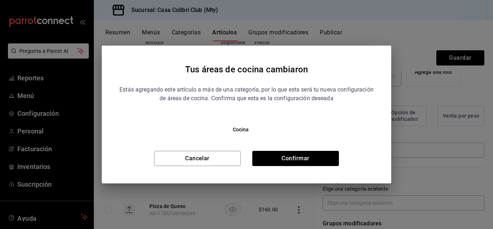
click at [307, 166] on div "Tus áreas de cocina cambiaron Estás agregando este artículo a más de una catego…" at bounding box center [247, 115] width 290 height 138
click at [307, 164] on button "Confirmar" at bounding box center [295, 158] width 87 height 15
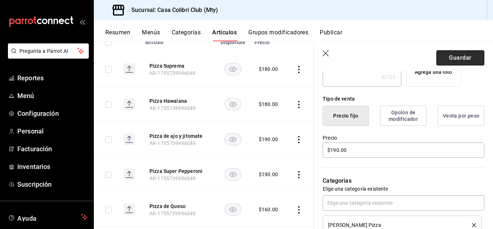
click at [449, 52] on button "Guardar" at bounding box center [461, 57] width 48 height 15
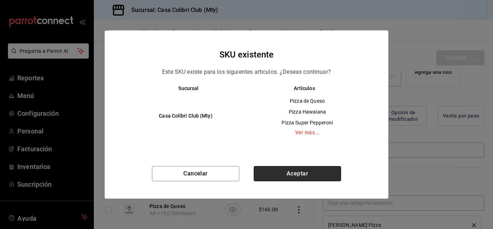
click at [331, 172] on button "Aceptar" at bounding box center [297, 173] width 87 height 15
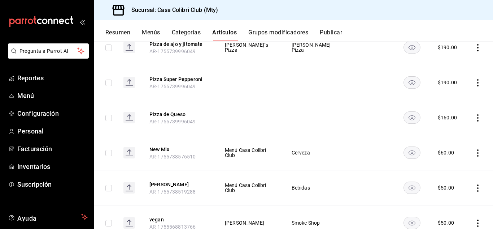
scroll to position [185, 0]
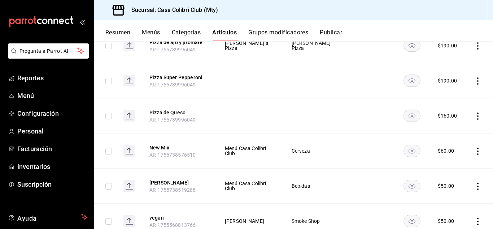
click at [474, 76] on td at bounding box center [479, 80] width 27 height 35
drag, startPoint x: 474, startPoint y: 76, endPoint x: 471, endPoint y: 81, distance: 5.7
click at [471, 81] on td at bounding box center [479, 80] width 27 height 35
click at [475, 81] on icon "actions" at bounding box center [478, 80] width 7 height 7
click at [437, 99] on div at bounding box center [435, 97] width 13 height 9
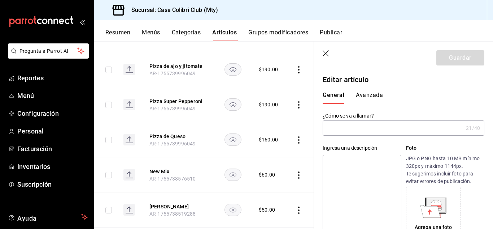
type input "Pizza Super Pepperoni"
type input "AR-1755739996049"
type input "$190.00"
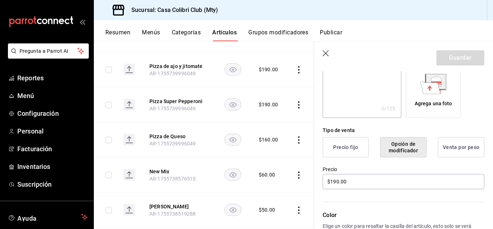
scroll to position [175, 0]
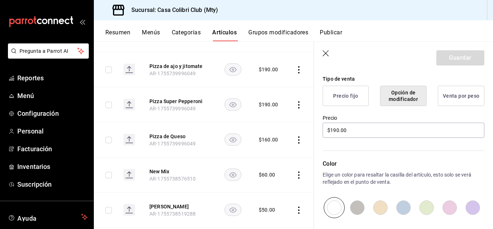
click at [335, 89] on button "Precio fijo" at bounding box center [346, 96] width 46 height 20
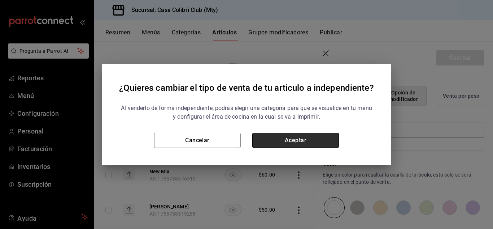
click at [296, 133] on button "Aceptar" at bounding box center [295, 140] width 87 height 15
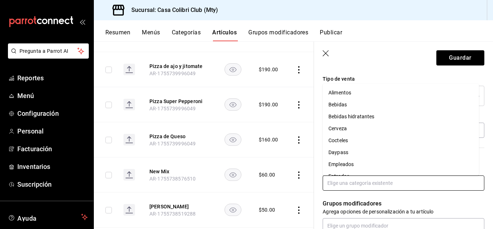
click at [436, 181] on input "text" at bounding box center [404, 182] width 162 height 15
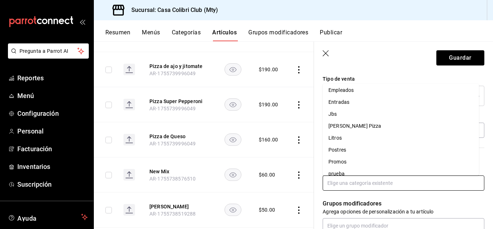
click at [428, 128] on li "[PERSON_NAME] Pizza" at bounding box center [401, 126] width 156 height 12
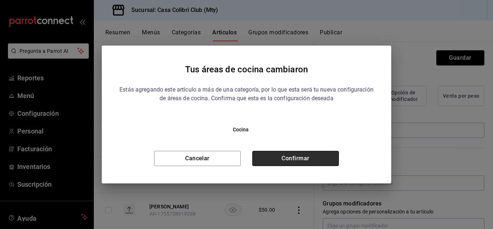
click at [323, 157] on button "Confirmar" at bounding box center [295, 158] width 87 height 15
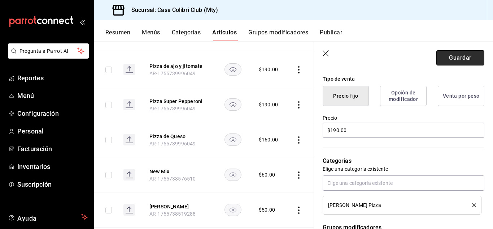
click at [444, 55] on button "Guardar" at bounding box center [461, 57] width 48 height 15
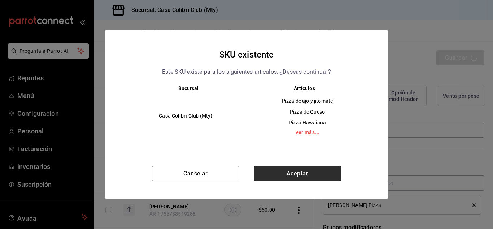
click at [300, 173] on button "Aceptar" at bounding box center [297, 173] width 87 height 15
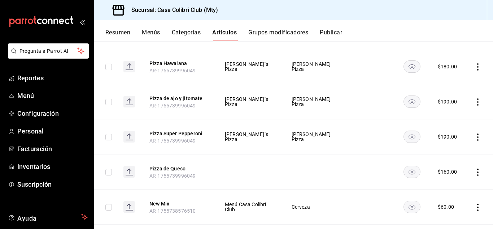
scroll to position [151, 0]
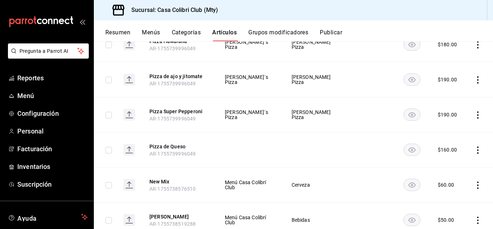
click at [475, 150] on icon "actions" at bounding box center [478, 149] width 7 height 7
click at [461, 168] on li "Editar" at bounding box center [444, 166] width 43 height 15
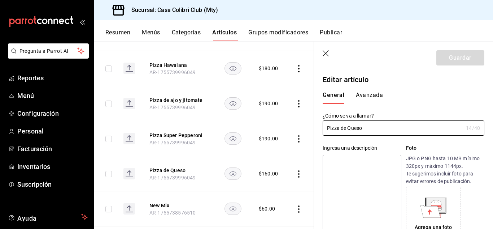
type input "$160.00"
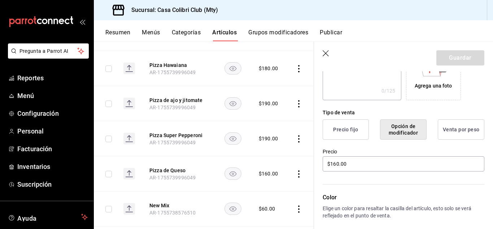
scroll to position [157, 0]
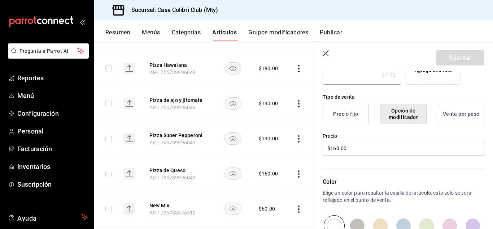
click at [356, 115] on button "Precio fijo" at bounding box center [346, 114] width 46 height 20
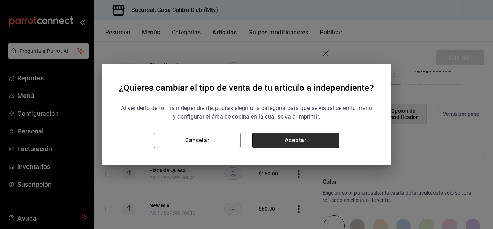
click at [329, 144] on button "Aceptar" at bounding box center [295, 140] width 87 height 15
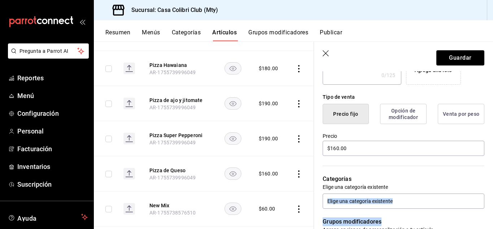
drag, startPoint x: 412, startPoint y: 210, endPoint x: 410, endPoint y: 191, distance: 18.5
click at [410, 191] on div "¿Cómo se va a llamar? Pizza de Queso 14 /40 ¿Cómo se va a llamar? Ingresa una d…" at bounding box center [399, 176] width 170 height 459
click at [410, 191] on div "Categorías Elige una categoría existente" at bounding box center [399, 183] width 170 height 52
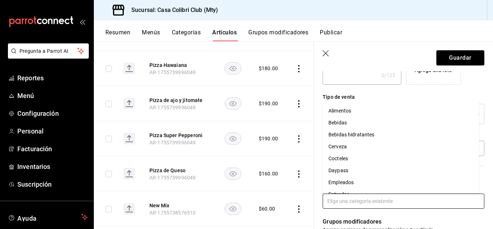
click at [410, 194] on input "text" at bounding box center [404, 200] width 162 height 15
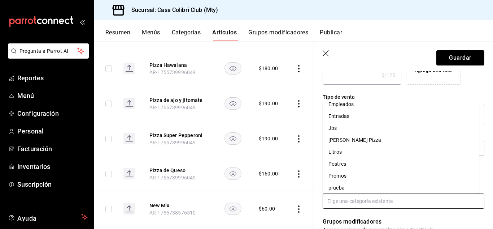
click at [437, 141] on li "[PERSON_NAME] Pizza" at bounding box center [401, 140] width 156 height 12
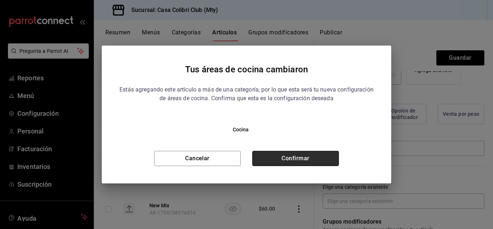
click at [323, 160] on button "Confirmar" at bounding box center [295, 158] width 87 height 15
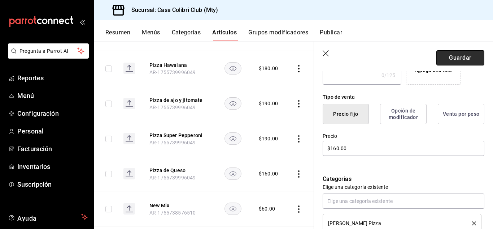
click at [439, 53] on button "Guardar" at bounding box center [461, 57] width 48 height 15
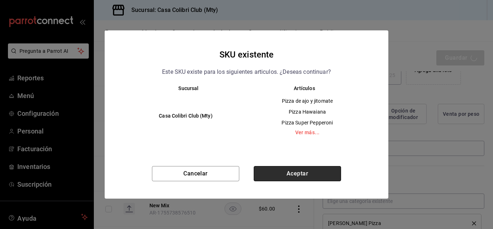
click at [269, 170] on button "Aceptar" at bounding box center [297, 173] width 87 height 15
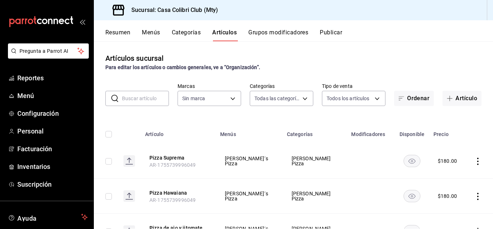
type input "d2d07fdc-f57e-4f39-9d68-6a3f90ad8a6e,d9c7a848-6a39-49e9-a245-e7d19dcca844,bf07a…"
type input "51376f23-c189-4798-a143-22766f9dfc19"
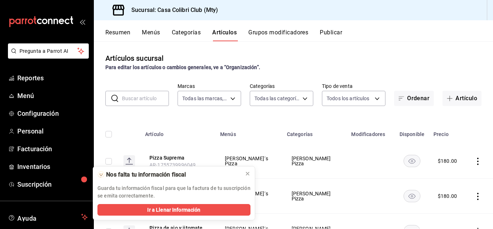
click at [193, 31] on button "Categorías" at bounding box center [186, 35] width 29 height 12
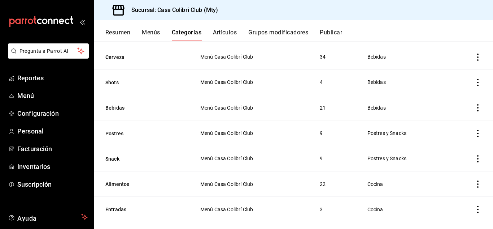
scroll to position [336, 0]
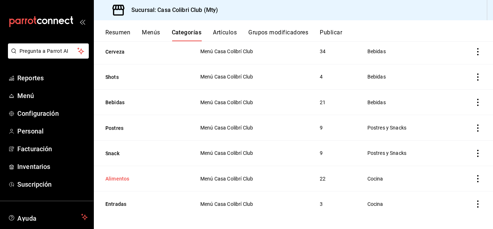
click at [114, 171] on th "Alimentos" at bounding box center [143, 177] width 98 height 25
click at [114, 175] on button "Alimentos" at bounding box center [141, 178] width 72 height 7
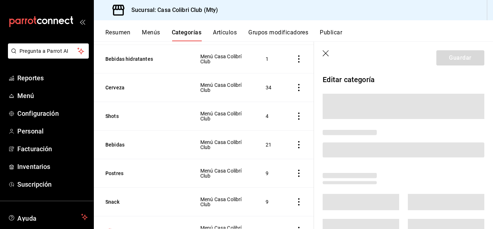
scroll to position [335, 0]
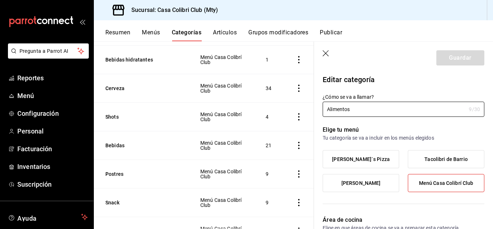
click at [114, 171] on button "Postres" at bounding box center [141, 173] width 72 height 7
type input "85431348-55ca-4072-967b-1e10e5b5ae06"
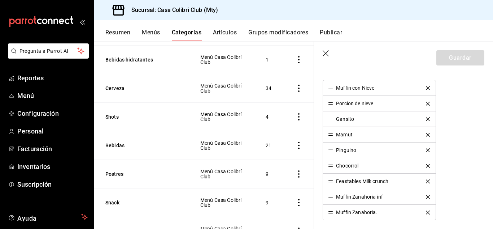
scroll to position [227, 0]
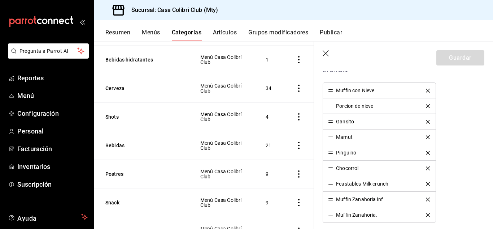
click at [324, 53] on icon "button" at bounding box center [326, 53] width 7 height 7
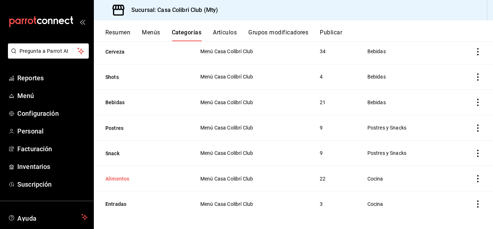
click at [123, 177] on button "Alimentos" at bounding box center [141, 178] width 72 height 7
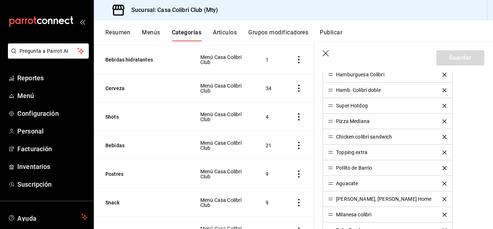
scroll to position [250, 0]
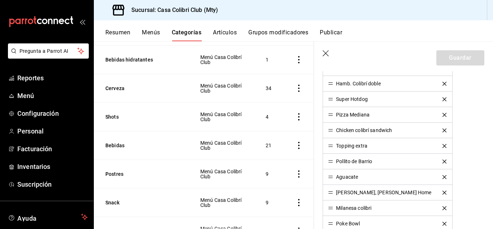
click at [443, 116] on icon "delete" at bounding box center [445, 115] width 4 height 4
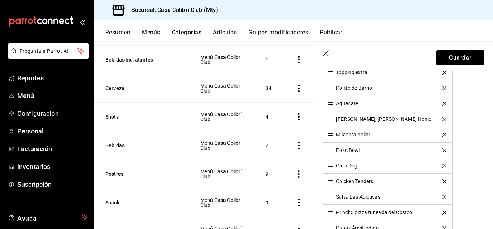
scroll to position [314, 0]
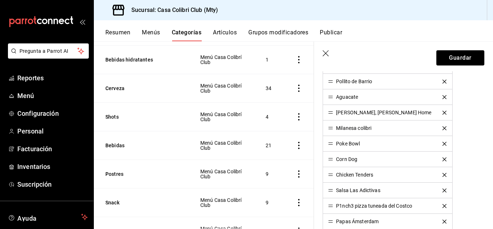
click at [443, 129] on icon "delete" at bounding box center [445, 128] width 4 height 4
click at [443, 160] on icon "delete" at bounding box center [445, 159] width 4 height 4
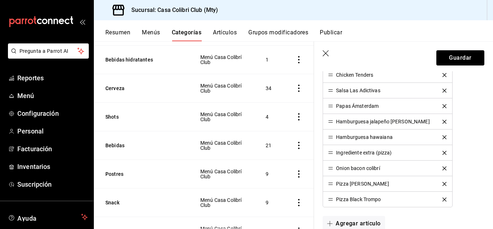
scroll to position [388, 0]
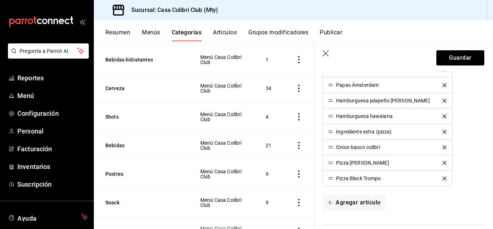
click at [443, 164] on icon "delete" at bounding box center [445, 163] width 4 height 4
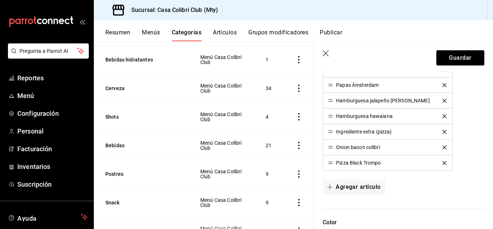
click at [443, 164] on icon "delete" at bounding box center [445, 163] width 4 height 4
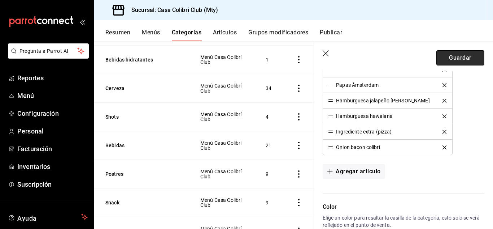
click at [454, 56] on button "Guardar" at bounding box center [461, 57] width 48 height 15
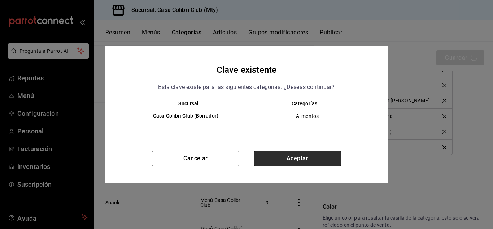
click at [316, 158] on button "Aceptar" at bounding box center [297, 158] width 87 height 15
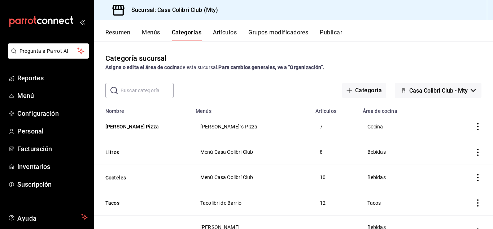
click at [230, 29] on button "Artículos" at bounding box center [225, 35] width 24 height 12
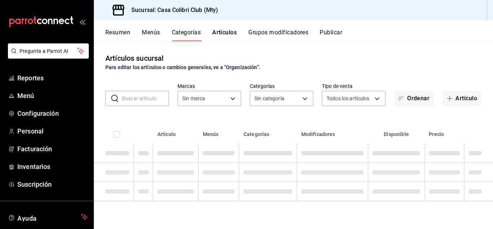
click at [147, 104] on input "text" at bounding box center [145, 98] width 47 height 14
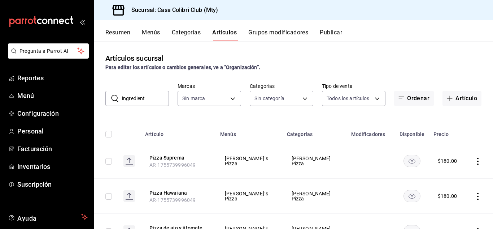
type input "ingrediente"
type input "d2d07fdc-f57e-4f39-9d68-6a3f90ad8a6e,d9c7a848-6a39-49e9-a245-e7d19dcca844,bf07a…"
type input "51376f23-c189-4798-a143-22766f9dfc19"
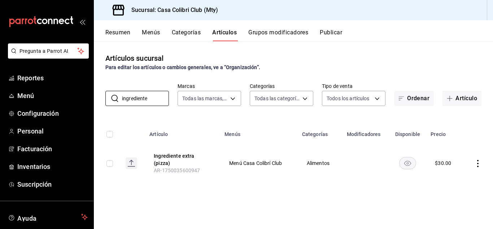
type input "ingrediente"
click at [473, 160] on td at bounding box center [478, 162] width 30 height 39
click at [478, 161] on icon "actions" at bounding box center [478, 163] width 1 height 7
click at [454, 179] on span "Editar" at bounding box center [456, 178] width 19 height 8
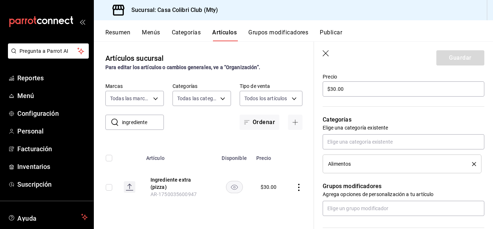
scroll to position [220, 0]
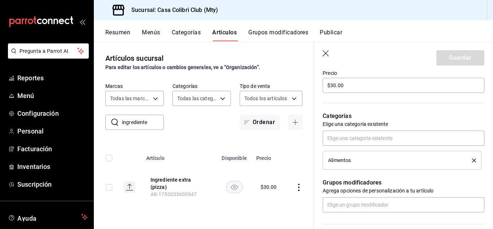
click at [424, 162] on div "Alimentos" at bounding box center [394, 159] width 133 height 5
drag, startPoint x: 424, startPoint y: 147, endPoint x: 424, endPoint y: 143, distance: 4.7
click at [424, 143] on div "Alimentos" at bounding box center [404, 149] width 162 height 39
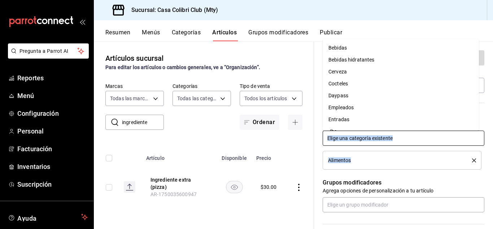
click at [424, 143] on input "text" at bounding box center [404, 137] width 162 height 15
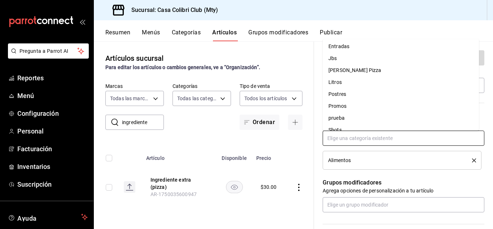
scroll to position [79, 0]
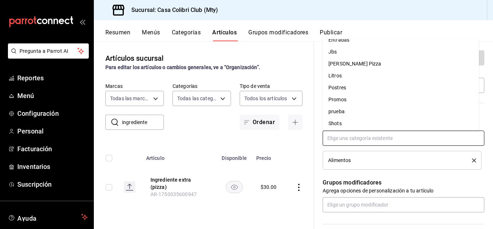
click at [419, 62] on li "[PERSON_NAME] Pizza" at bounding box center [401, 64] width 156 height 12
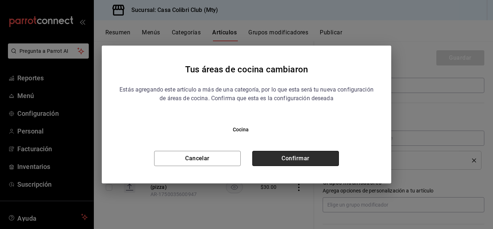
click at [322, 153] on button "Confirmar" at bounding box center [295, 158] width 87 height 15
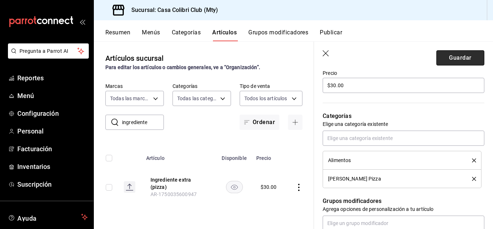
click at [441, 56] on button "Guardar" at bounding box center [461, 57] width 48 height 15
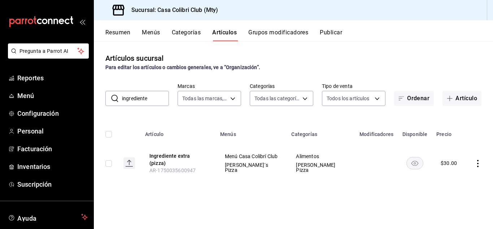
click at [151, 29] on button "Menús" at bounding box center [151, 35] width 18 height 12
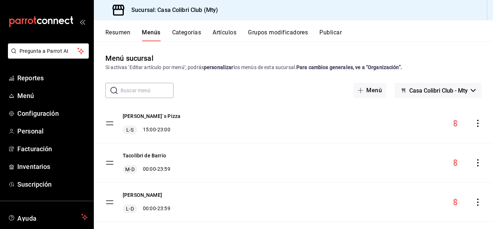
click at [186, 35] on button "Categorías" at bounding box center [186, 35] width 29 height 12
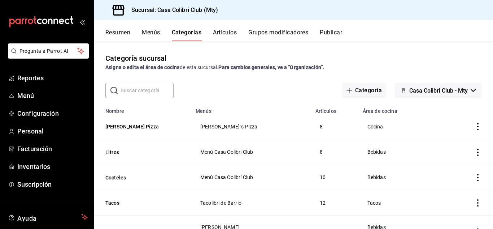
drag, startPoint x: 488, startPoint y: 83, endPoint x: 493, endPoint y: 128, distance: 44.8
click at [493, 128] on div "Categoría sucursal Asigna o edita el área de cocina de esta sucursal. Para camb…" at bounding box center [293, 134] width 399 height 187
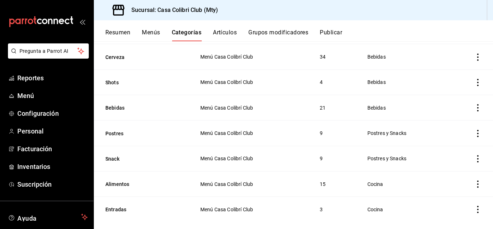
scroll to position [336, 0]
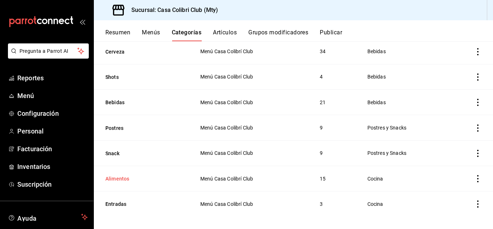
click at [116, 176] on button "Alimentos" at bounding box center [141, 178] width 72 height 7
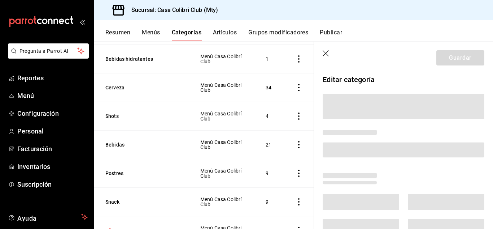
scroll to position [335, 0]
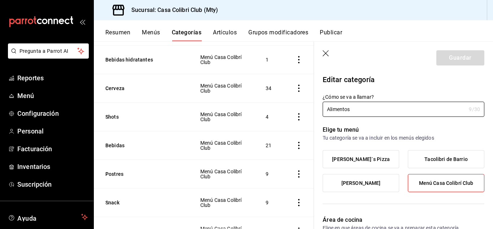
type input "45bf6d31-4dad-44ae-[DATE]-e5b81dec7c11"
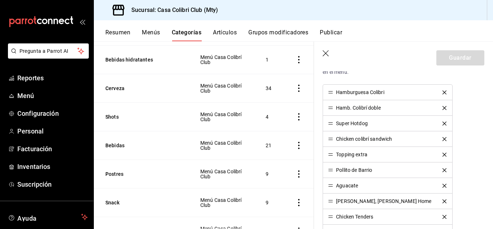
scroll to position [227, 0]
click at [443, 167] on icon "delete" at bounding box center [445, 169] width 4 height 4
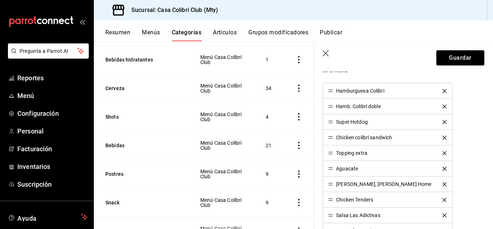
click at [443, 185] on icon "delete" at bounding box center [445, 184] width 4 height 4
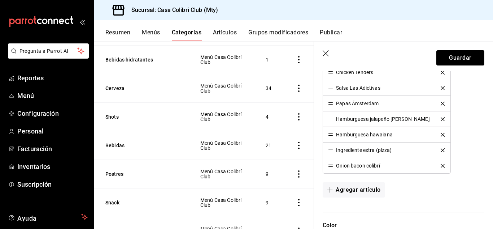
scroll to position [342, 0]
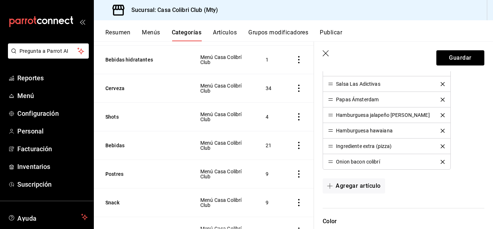
click at [441, 147] on icon "delete" at bounding box center [443, 146] width 4 height 4
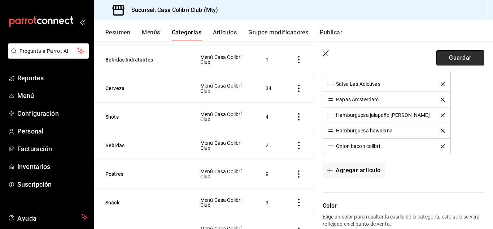
click at [452, 54] on button "Guardar" at bounding box center [461, 57] width 48 height 15
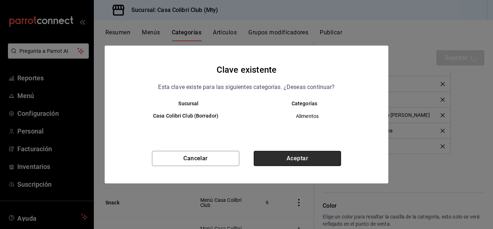
click at [303, 161] on button "Aceptar" at bounding box center [297, 158] width 87 height 15
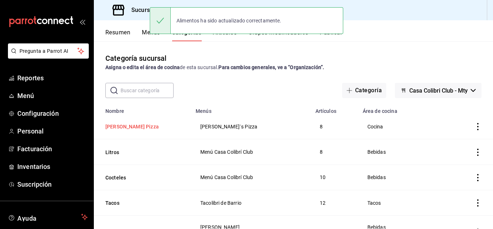
click at [118, 128] on button "[PERSON_NAME] Pizza" at bounding box center [141, 126] width 72 height 7
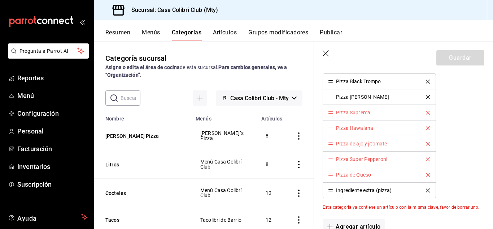
scroll to position [234, 0]
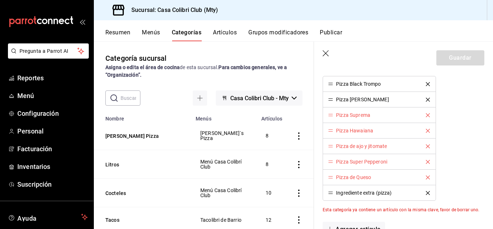
click at [325, 52] on icon "button" at bounding box center [326, 53] width 7 height 7
